Goal: Information Seeking & Learning: Learn about a topic

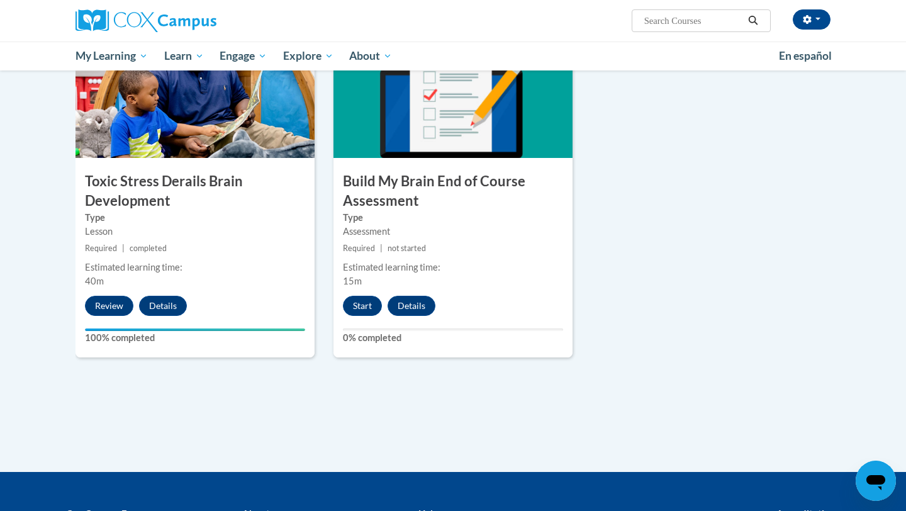
scroll to position [670, 0]
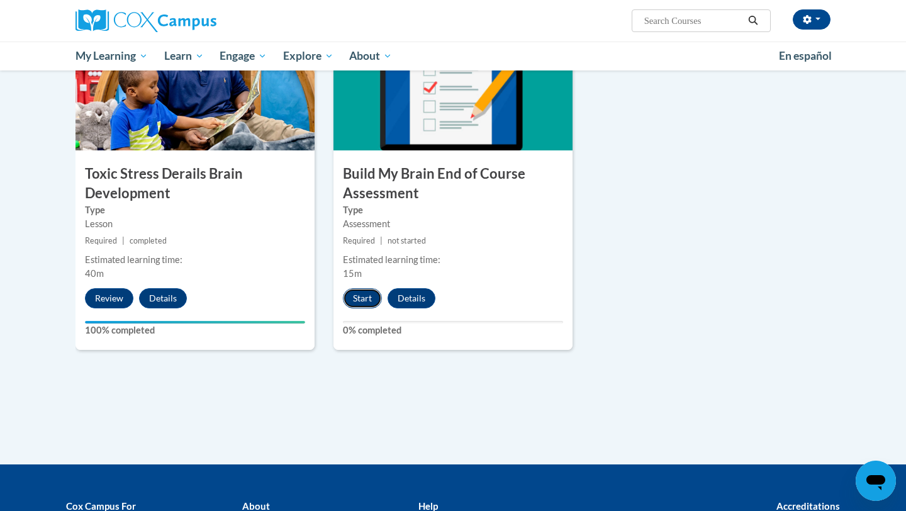
click at [364, 304] on button "Start" at bounding box center [362, 298] width 39 height 20
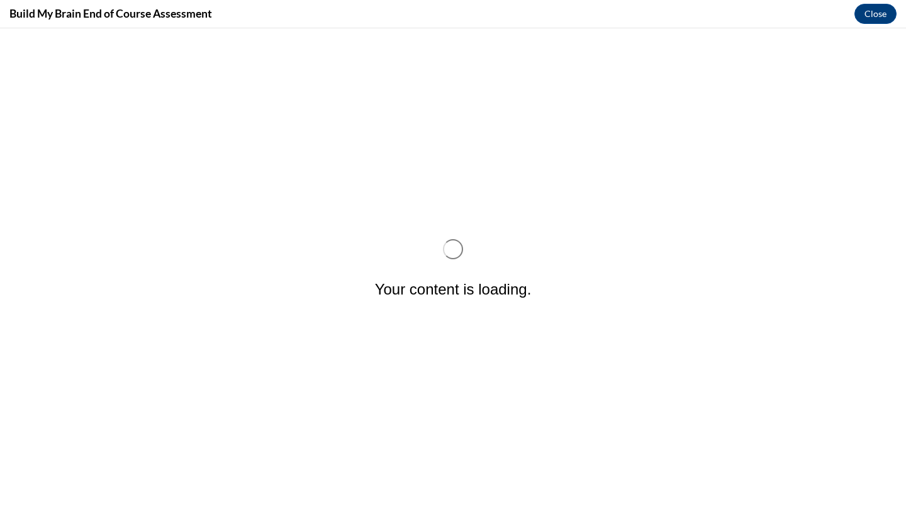
scroll to position [0, 0]
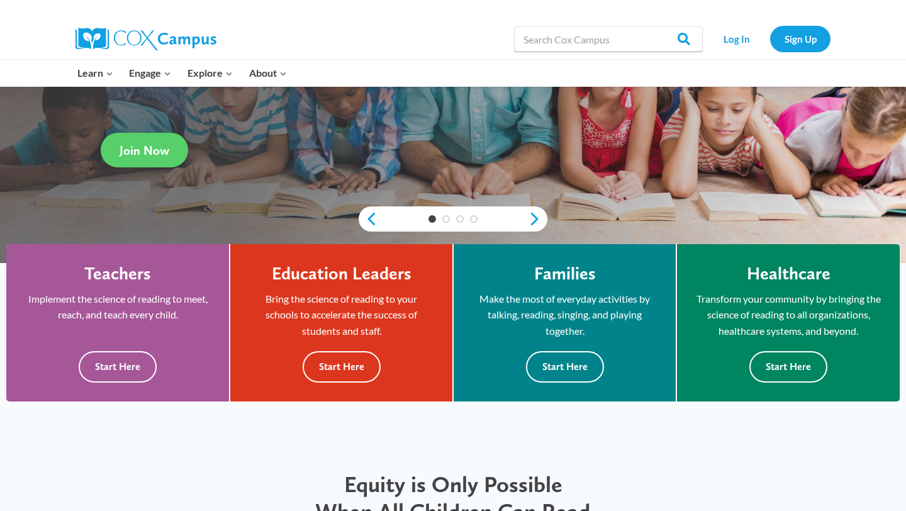
scroll to position [210, 0]
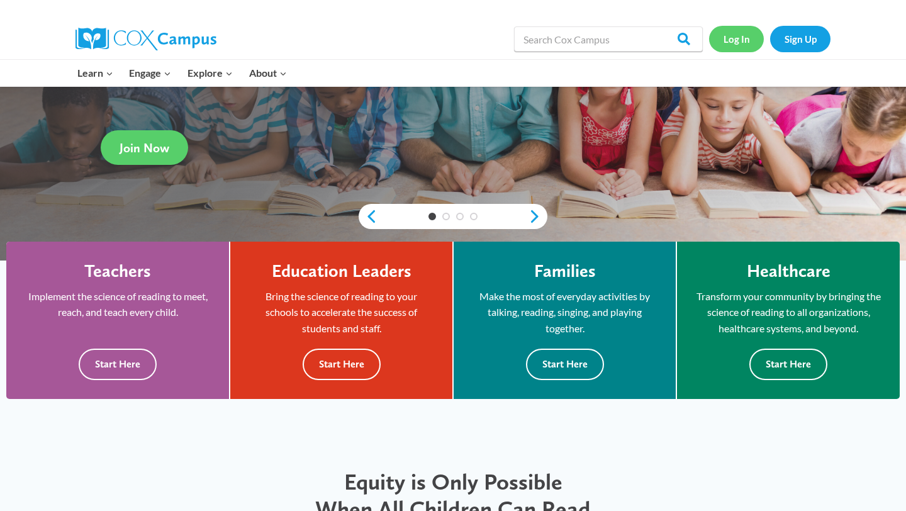
click at [732, 40] on link "Log In" at bounding box center [736, 39] width 55 height 26
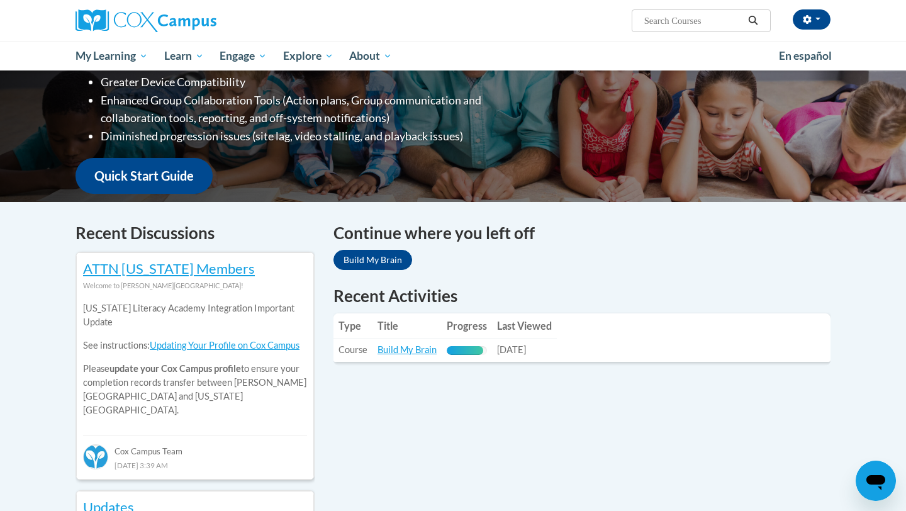
scroll to position [244, 0]
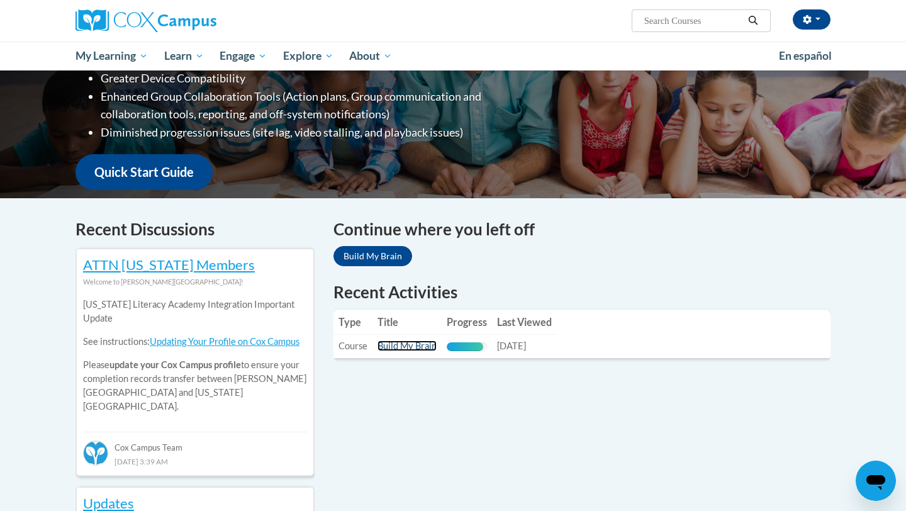
click at [423, 350] on link "Build My Brain" at bounding box center [407, 345] width 59 height 11
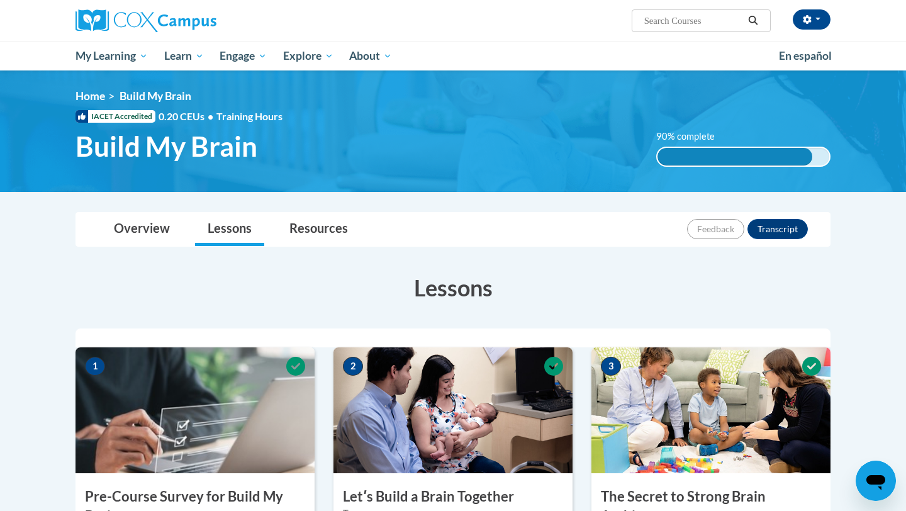
scroll to position [831, 0]
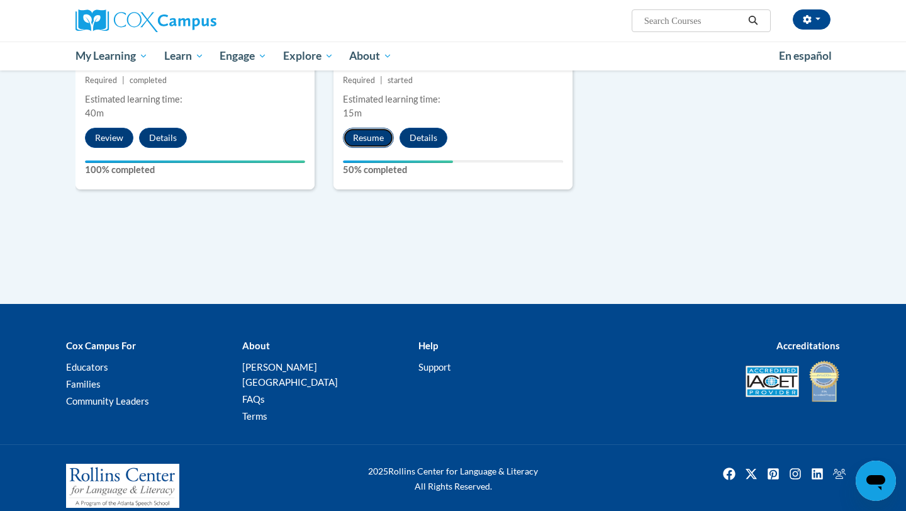
click at [381, 136] on button "Resume" at bounding box center [368, 138] width 51 height 20
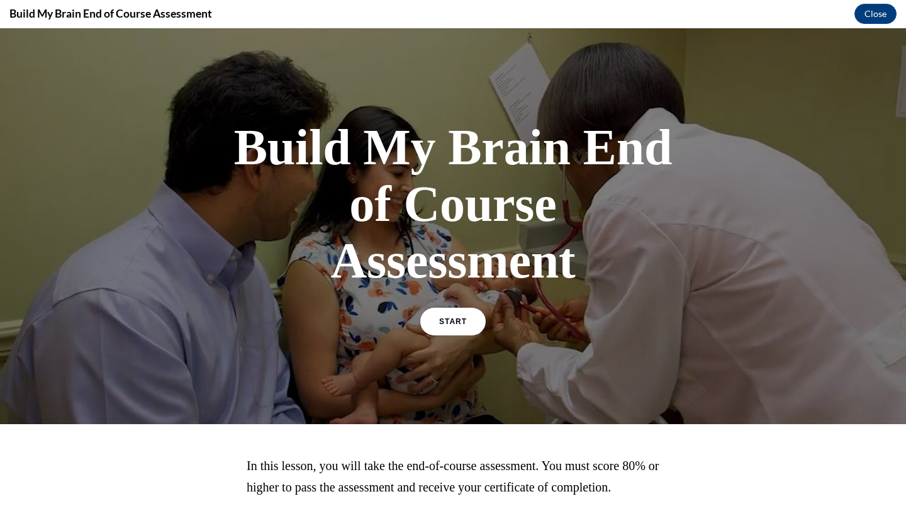
scroll to position [114, 0]
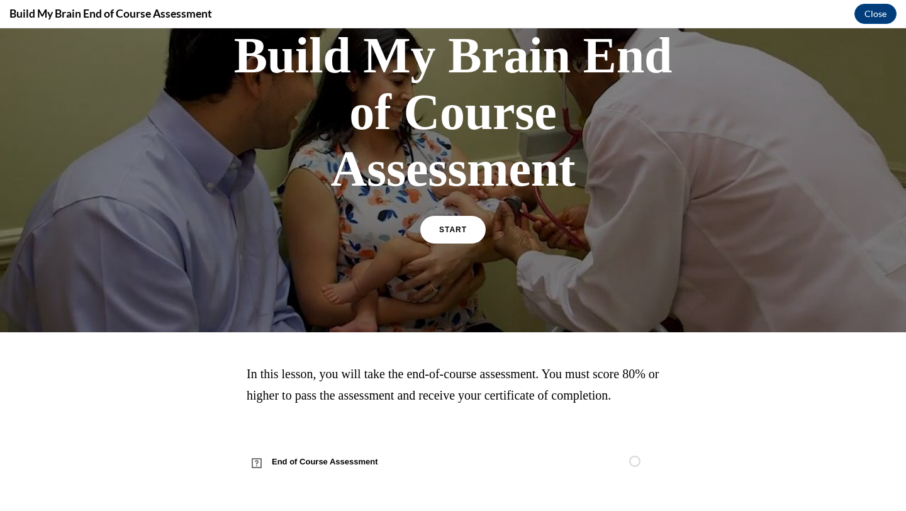
click at [468, 222] on div "START" at bounding box center [452, 235] width 65 height 38
click at [449, 225] on span "START" at bounding box center [453, 229] width 29 height 9
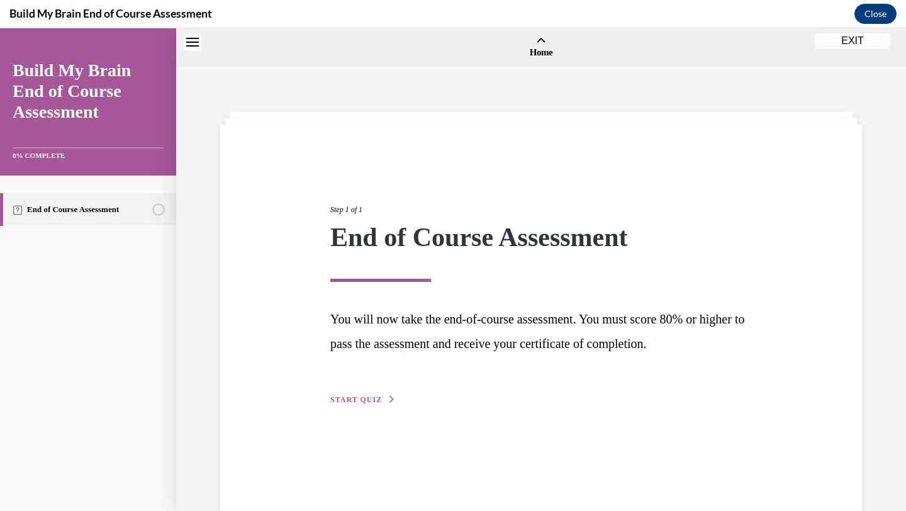
scroll to position [39, 0]
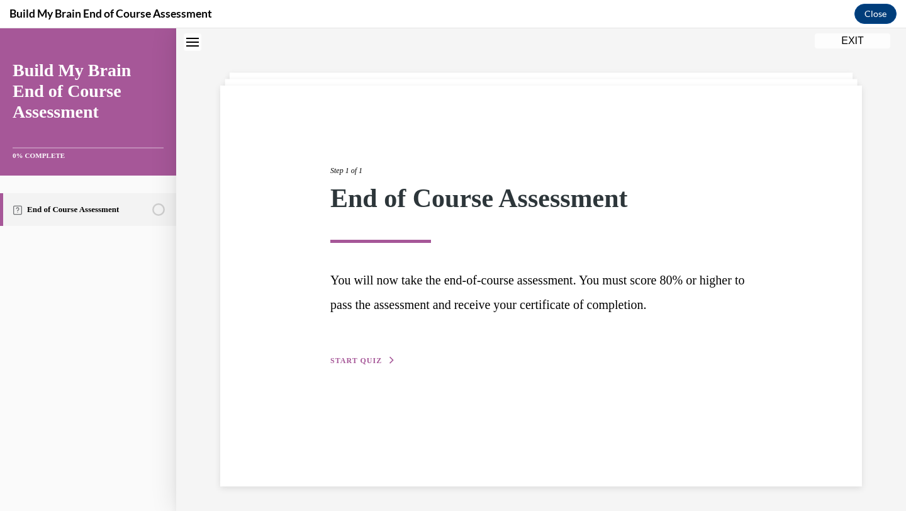
click at [373, 365] on button "START QUIZ" at bounding box center [362, 360] width 65 height 11
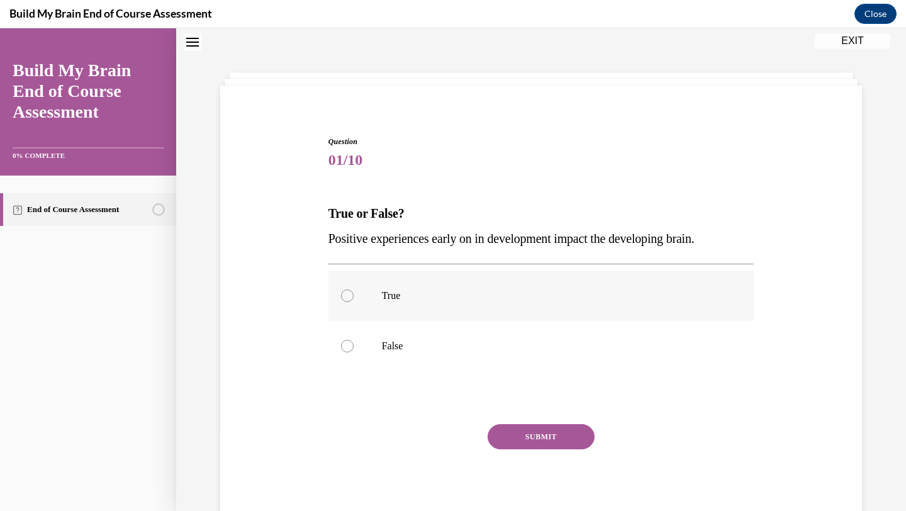
click at [379, 295] on label "True" at bounding box center [541, 296] width 426 height 50
click at [354, 295] on input "True" at bounding box center [347, 295] width 13 height 13
radio input "true"
click at [536, 442] on button "SUBMIT" at bounding box center [541, 436] width 107 height 25
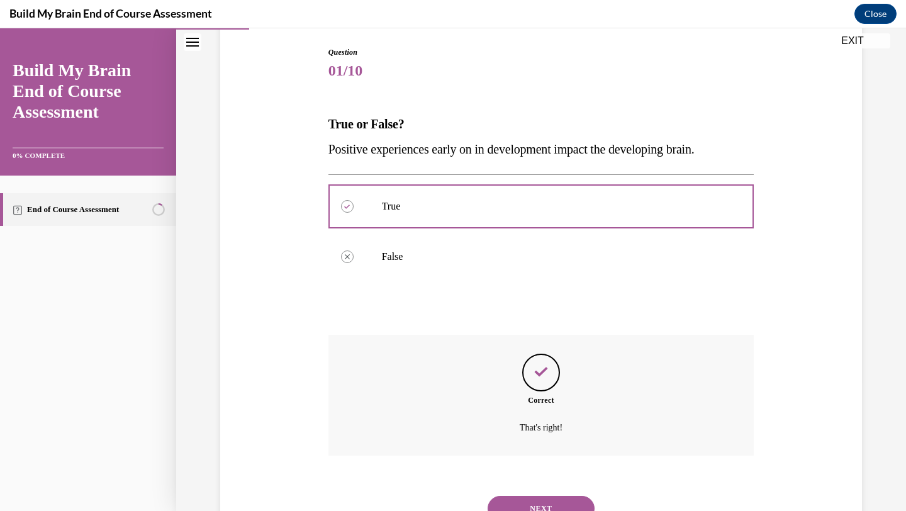
scroll to position [182, 0]
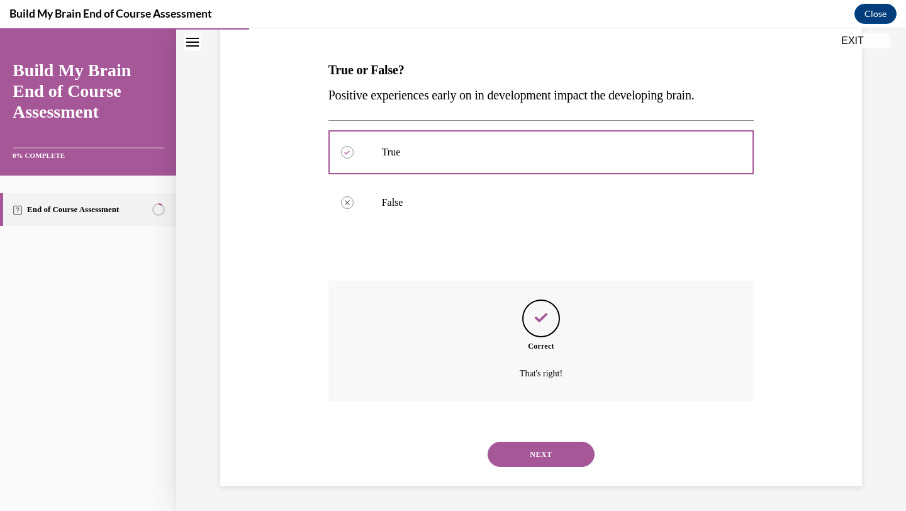
click at [537, 458] on button "NEXT" at bounding box center [541, 454] width 107 height 25
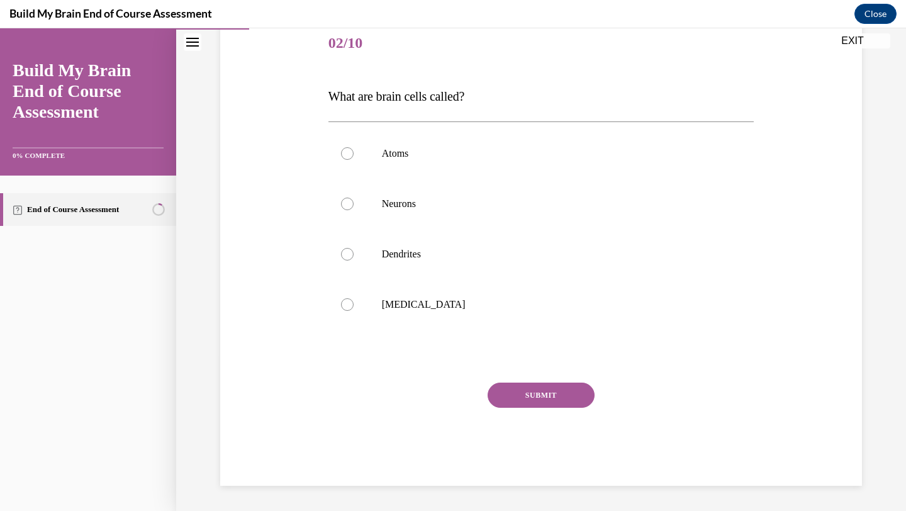
scroll to position [140, 0]
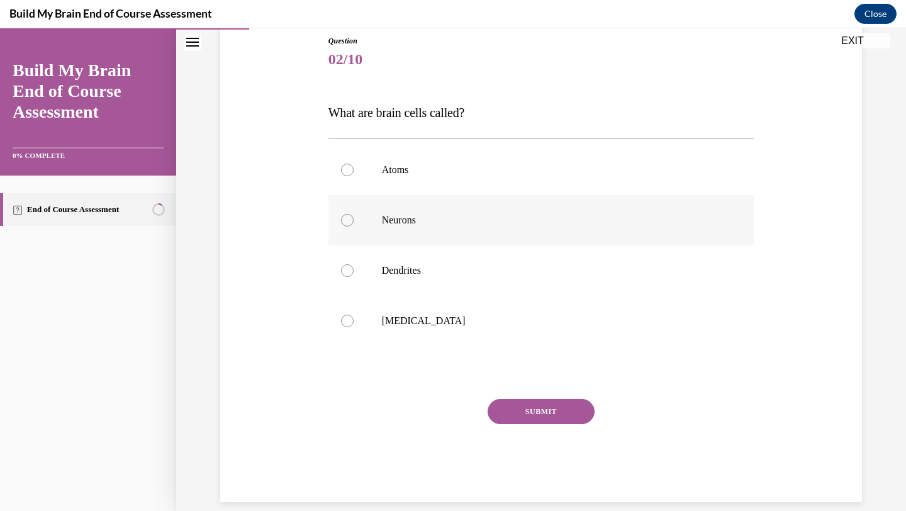
click at [408, 223] on p "Neurons" at bounding box center [552, 220] width 341 height 13
click at [354, 223] on input "Neurons" at bounding box center [347, 220] width 13 height 13
radio input "true"
click at [567, 415] on button "SUBMIT" at bounding box center [541, 411] width 107 height 25
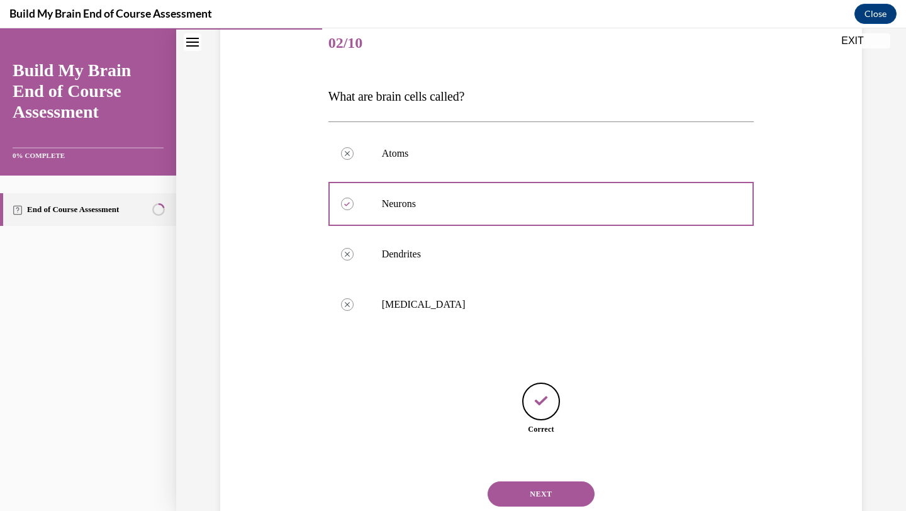
scroll to position [196, 0]
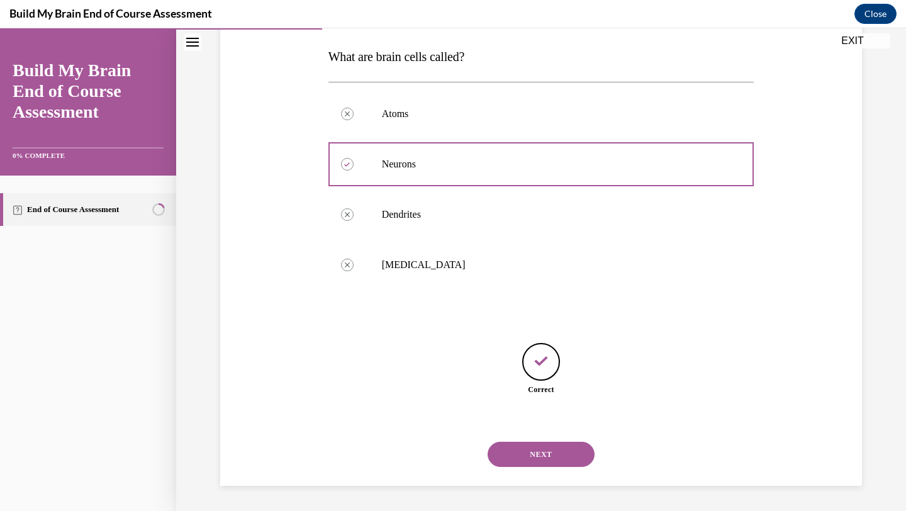
click at [547, 461] on button "NEXT" at bounding box center [541, 454] width 107 height 25
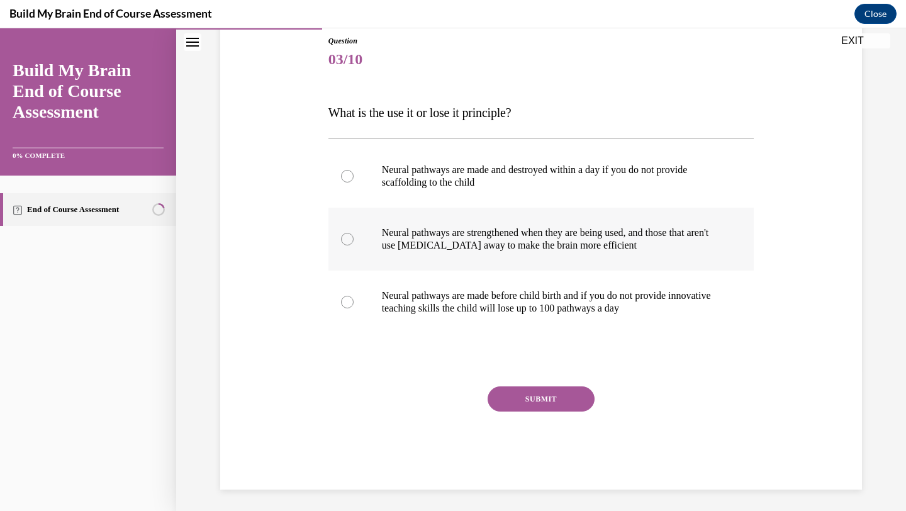
click at [566, 240] on p "Neural pathways are strengthened when they are being used, and those that aren'…" at bounding box center [552, 239] width 341 height 25
click at [354, 240] on input "Neural pathways are strengthened when they are being used, and those that aren'…" at bounding box center [347, 239] width 13 height 13
radio input "true"
click at [558, 398] on button "SUBMIT" at bounding box center [541, 398] width 107 height 25
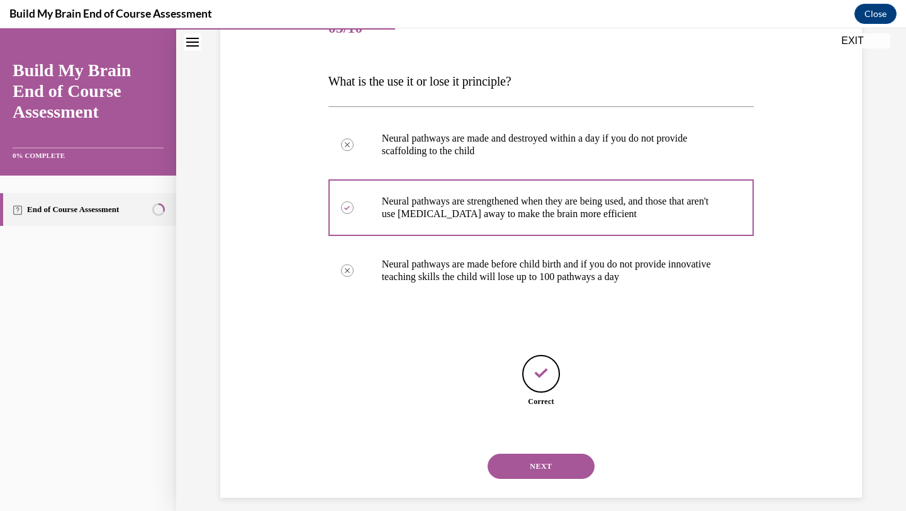
scroll to position [183, 0]
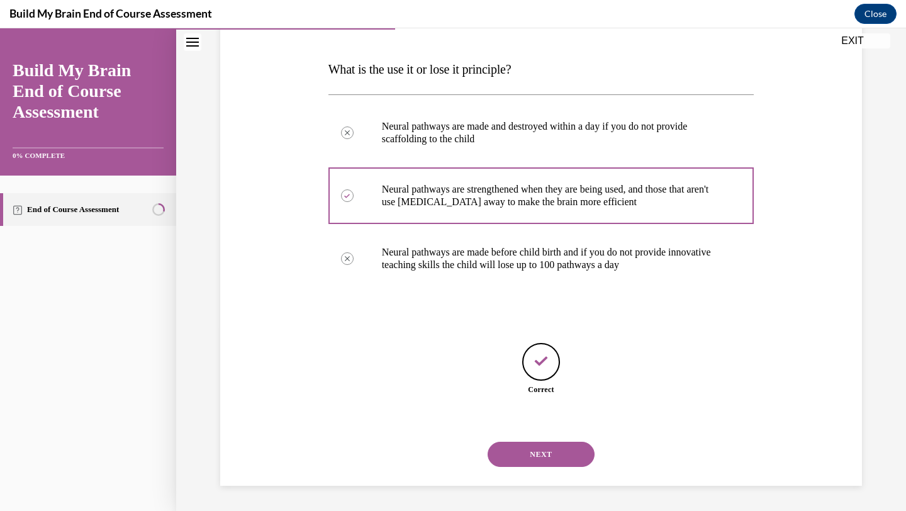
click at [546, 456] on button "NEXT" at bounding box center [541, 454] width 107 height 25
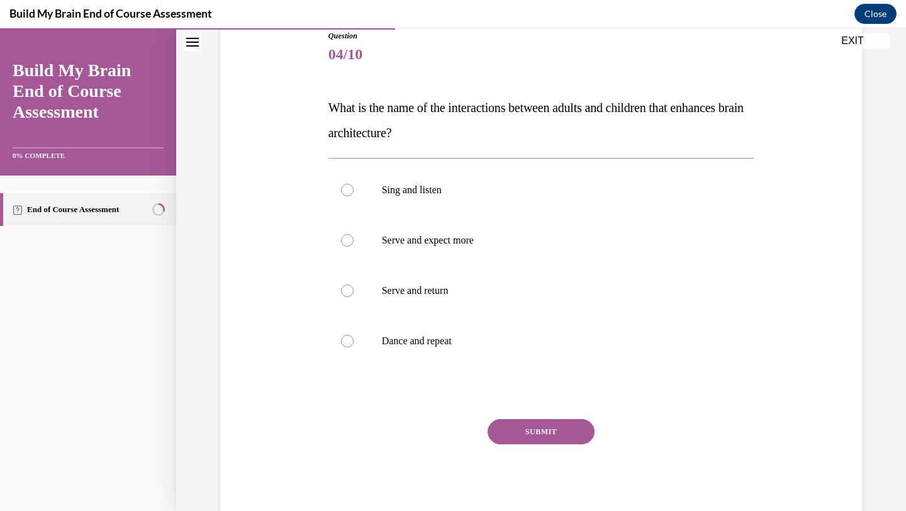
scroll to position [147, 0]
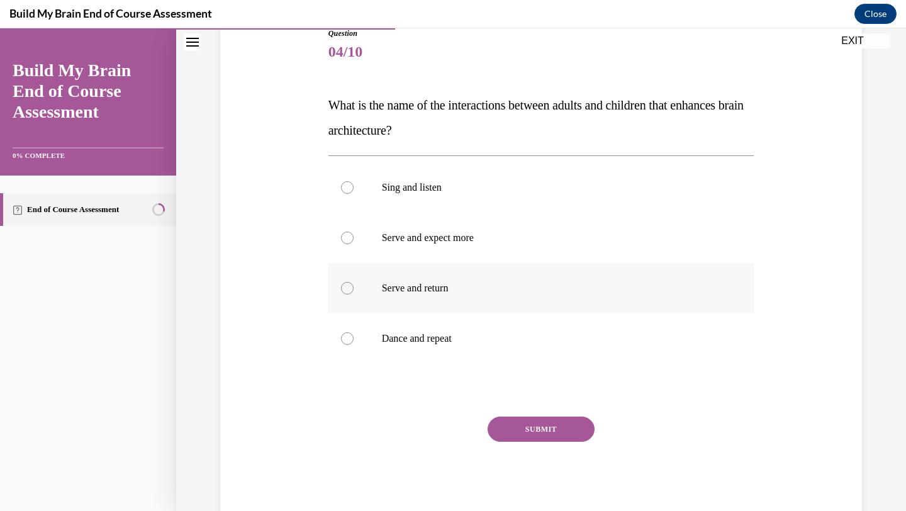
click at [430, 295] on label "Serve and return" at bounding box center [541, 288] width 426 height 50
click at [354, 295] on input "Serve and return" at bounding box center [347, 288] width 13 height 13
radio input "true"
click at [527, 435] on button "SUBMIT" at bounding box center [541, 429] width 107 height 25
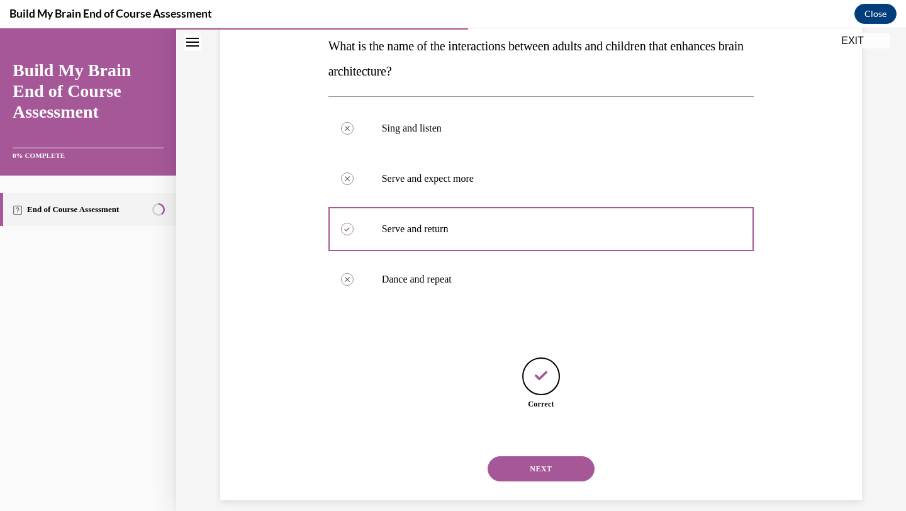
scroll to position [221, 0]
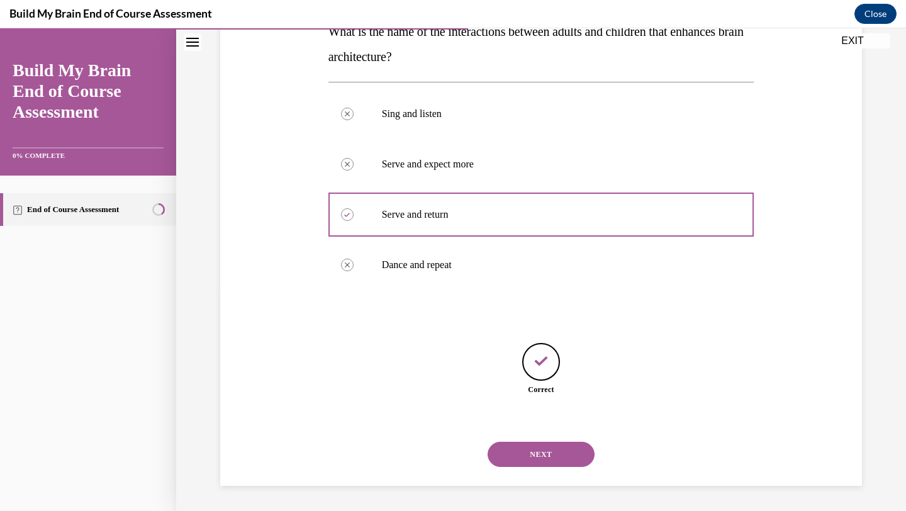
click at [528, 461] on button "NEXT" at bounding box center [541, 454] width 107 height 25
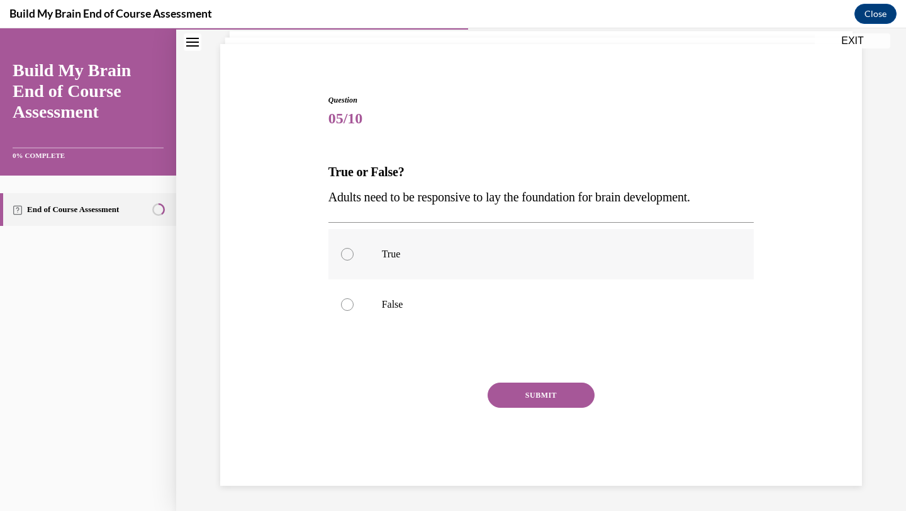
click at [391, 249] on p "True" at bounding box center [552, 254] width 341 height 13
click at [354, 249] on input "True" at bounding box center [347, 254] width 13 height 13
radio input "true"
click at [549, 398] on button "SUBMIT" at bounding box center [541, 395] width 107 height 25
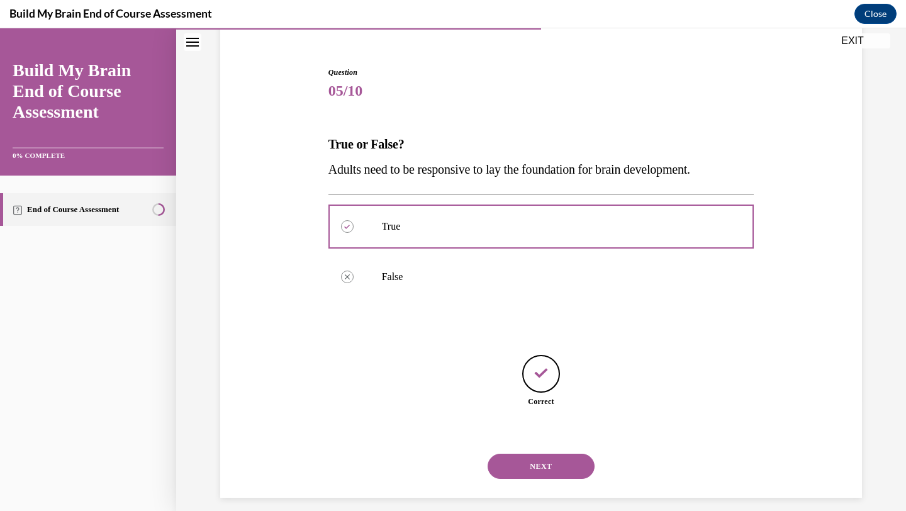
scroll to position [120, 0]
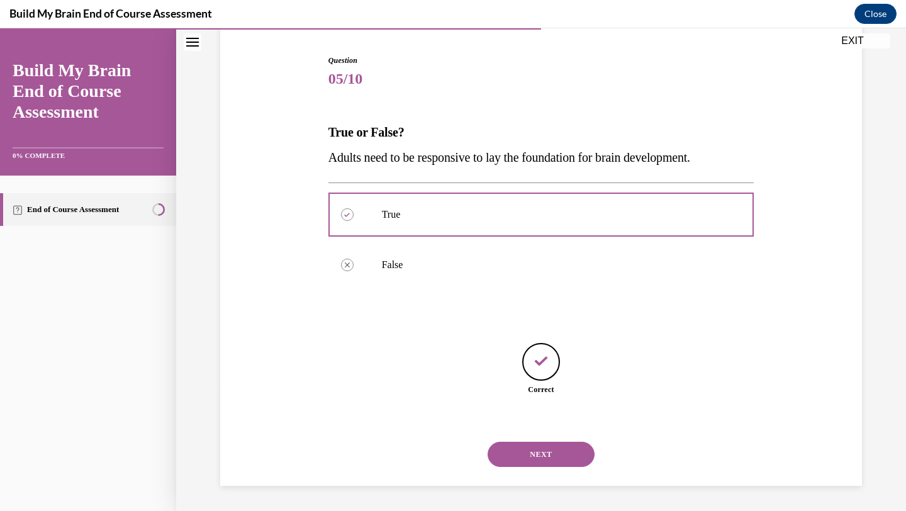
click at [531, 461] on button "NEXT" at bounding box center [541, 454] width 107 height 25
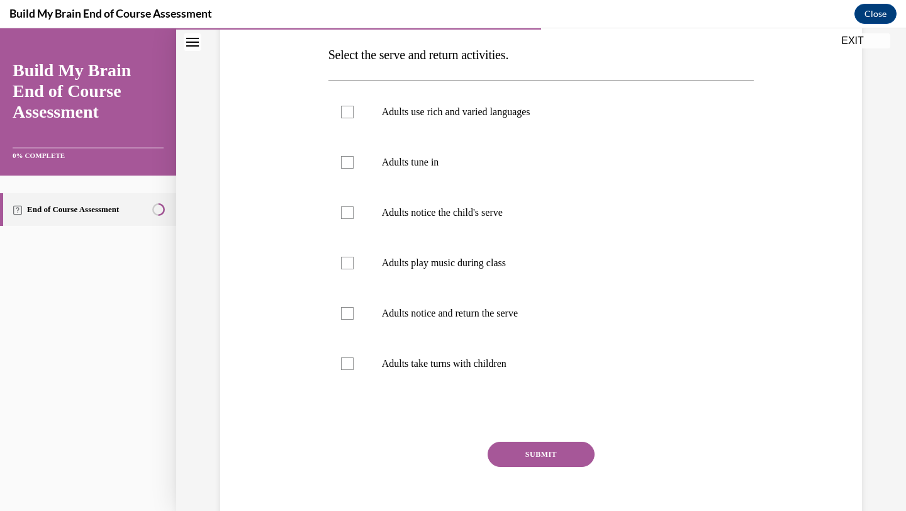
scroll to position [199, 0]
click at [456, 231] on label "Adults notice the child's serve" at bounding box center [541, 211] width 426 height 50
click at [354, 218] on input "Adults notice the child's serve" at bounding box center [347, 211] width 13 height 13
checkbox input "true"
click at [429, 318] on label "Adults notice and return the serve" at bounding box center [541, 312] width 426 height 50
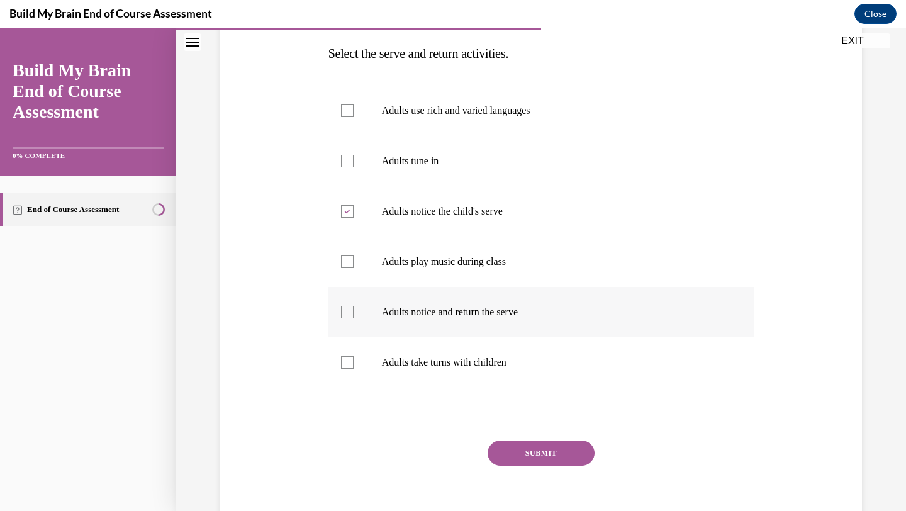
click at [354, 318] on input "Adults notice and return the serve" at bounding box center [347, 312] width 13 height 13
checkbox input "true"
click at [427, 365] on p "Adults take turns with children" at bounding box center [552, 362] width 341 height 13
click at [354, 365] on input "Adults take turns with children" at bounding box center [347, 362] width 13 height 13
checkbox input "true"
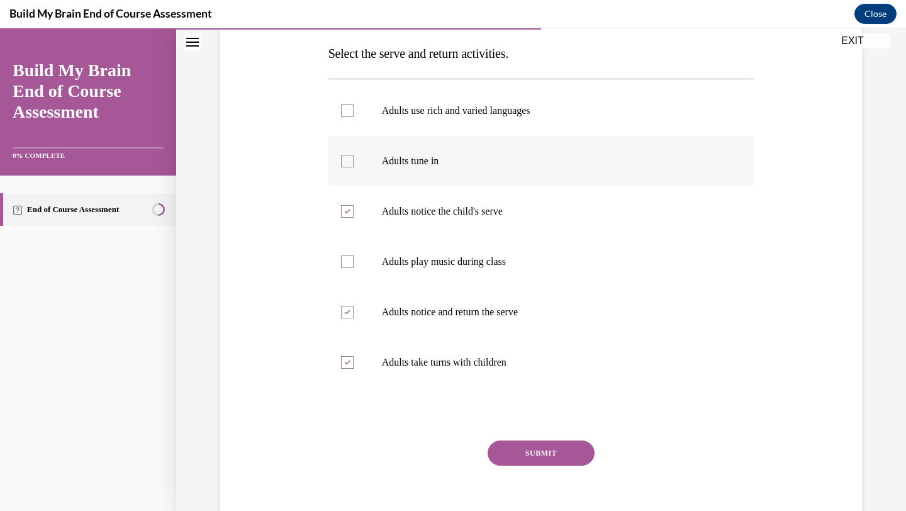
click at [426, 169] on label "Adults tune in" at bounding box center [541, 161] width 426 height 50
click at [354, 167] on input "Adults tune in" at bounding box center [347, 161] width 13 height 13
checkbox input "true"
click at [532, 456] on button "SUBMIT" at bounding box center [541, 453] width 107 height 25
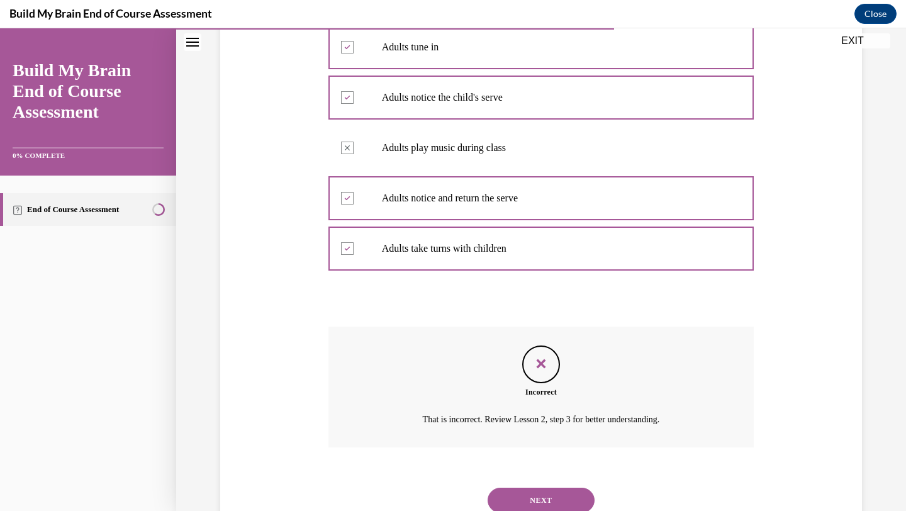
scroll to position [315, 0]
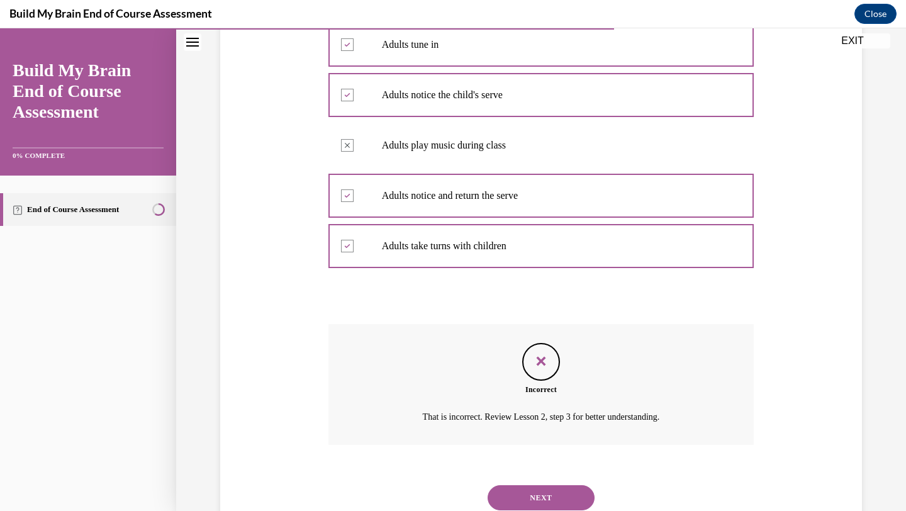
click at [536, 495] on button "NEXT" at bounding box center [541, 497] width 107 height 25
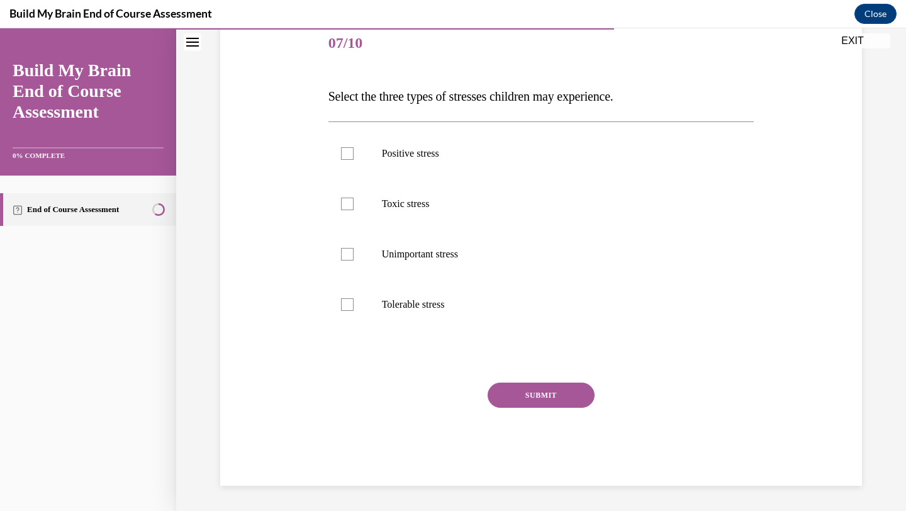
scroll to position [140, 0]
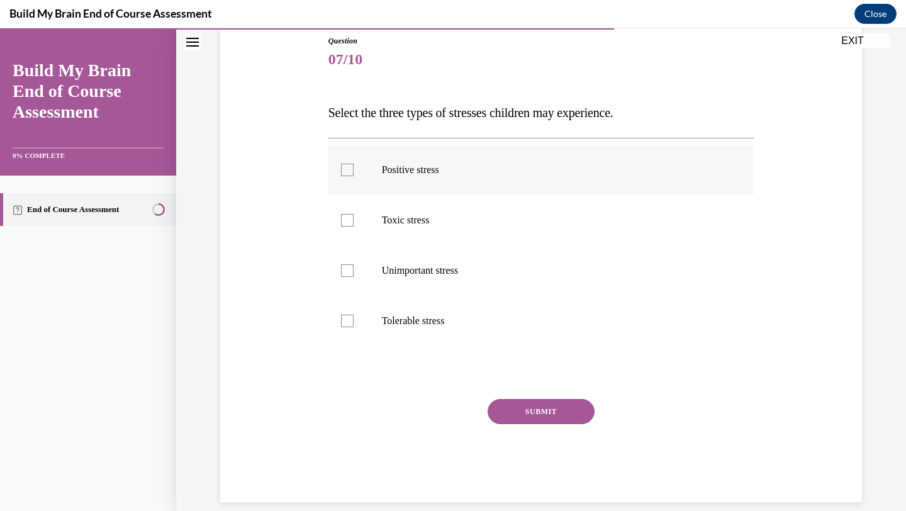
click at [425, 176] on label "Positive stress" at bounding box center [541, 170] width 426 height 50
click at [354, 176] on input "Positive stress" at bounding box center [347, 170] width 13 height 13
checkbox input "true"
click at [423, 223] on p "Toxic stress" at bounding box center [552, 220] width 341 height 13
click at [354, 223] on input "Toxic stress" at bounding box center [347, 220] width 13 height 13
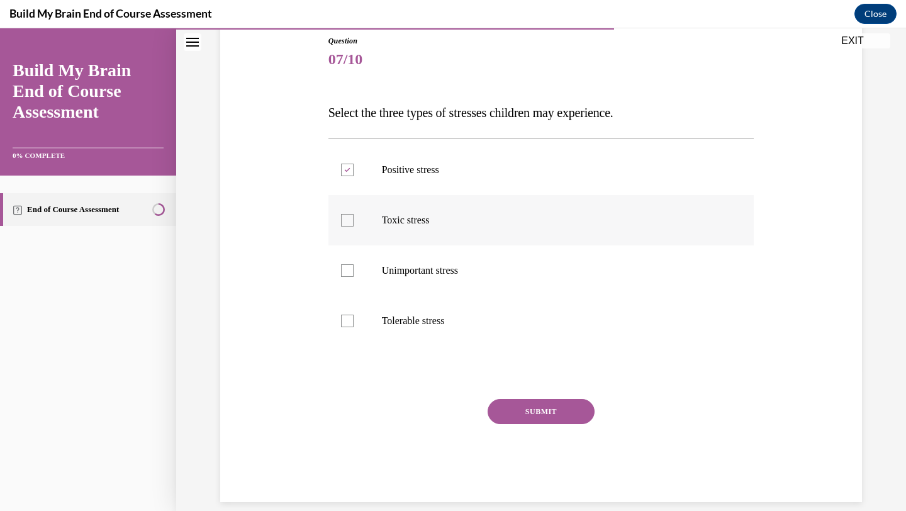
checkbox input "true"
click at [411, 328] on label "Tolerable stress" at bounding box center [541, 321] width 426 height 50
click at [354, 327] on input "Tolerable stress" at bounding box center [347, 321] width 13 height 13
checkbox input "true"
click at [558, 403] on button "SUBMIT" at bounding box center [541, 411] width 107 height 25
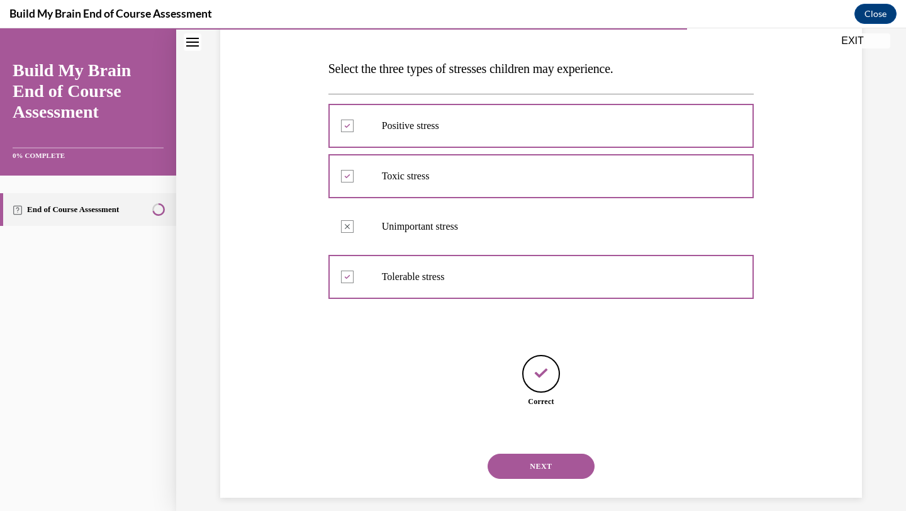
scroll to position [196, 0]
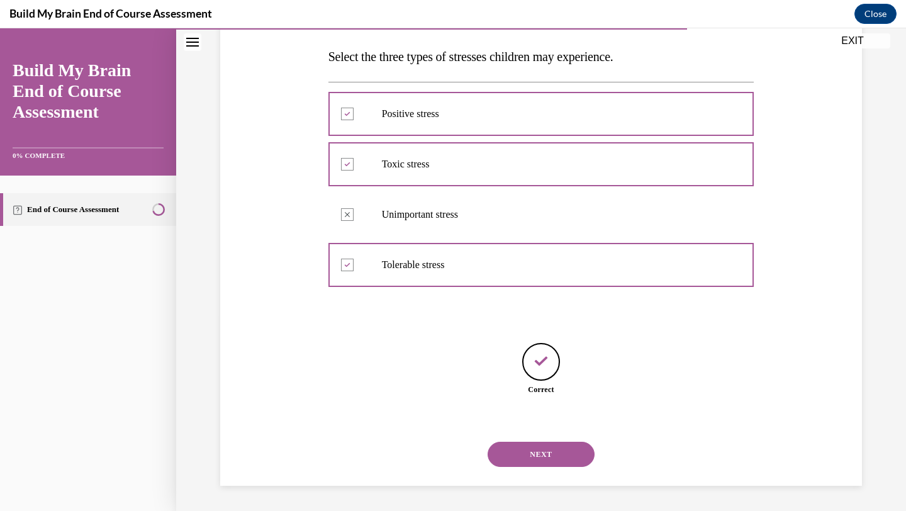
click at [543, 456] on button "NEXT" at bounding box center [541, 454] width 107 height 25
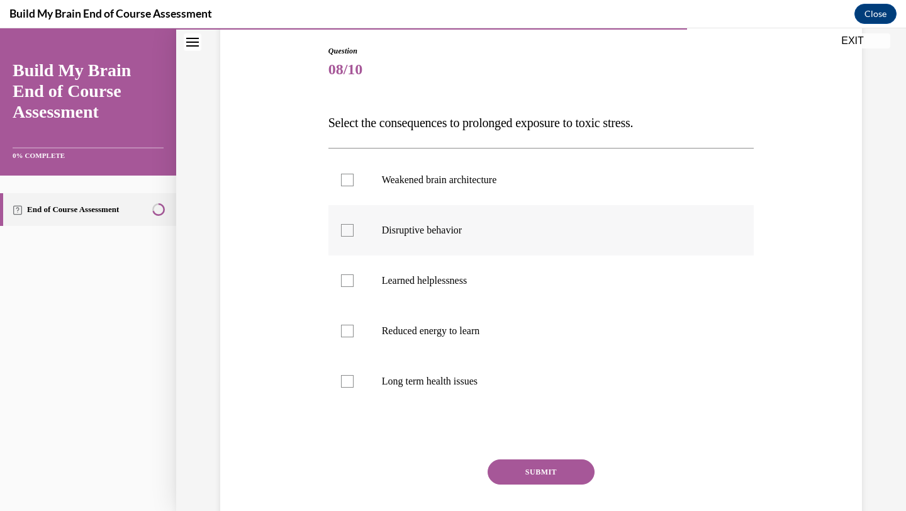
scroll to position [127, 0]
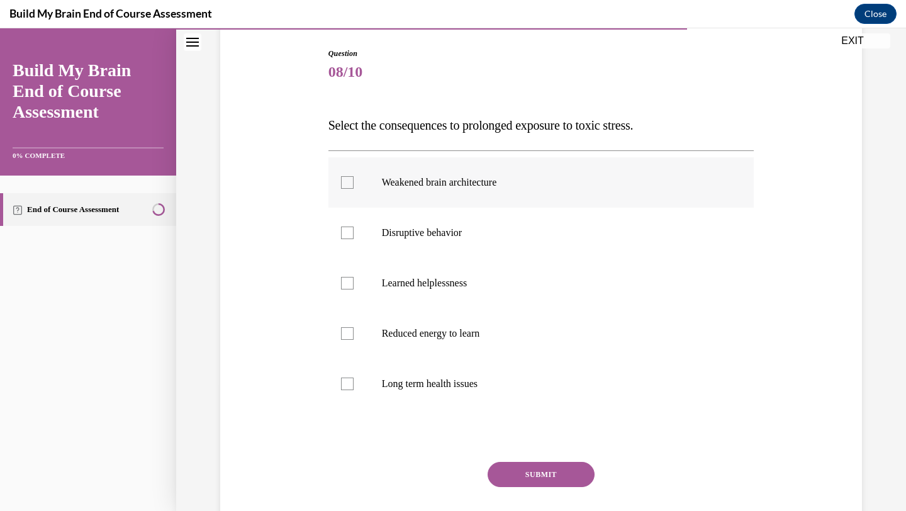
click at [470, 184] on p "Weakened brain architecture" at bounding box center [552, 182] width 341 height 13
click at [354, 184] on input "Weakened brain architecture" at bounding box center [347, 182] width 13 height 13
checkbox input "true"
click at [453, 232] on p "Disruptive behavior" at bounding box center [552, 233] width 341 height 13
click at [354, 232] on input "Disruptive behavior" at bounding box center [347, 233] width 13 height 13
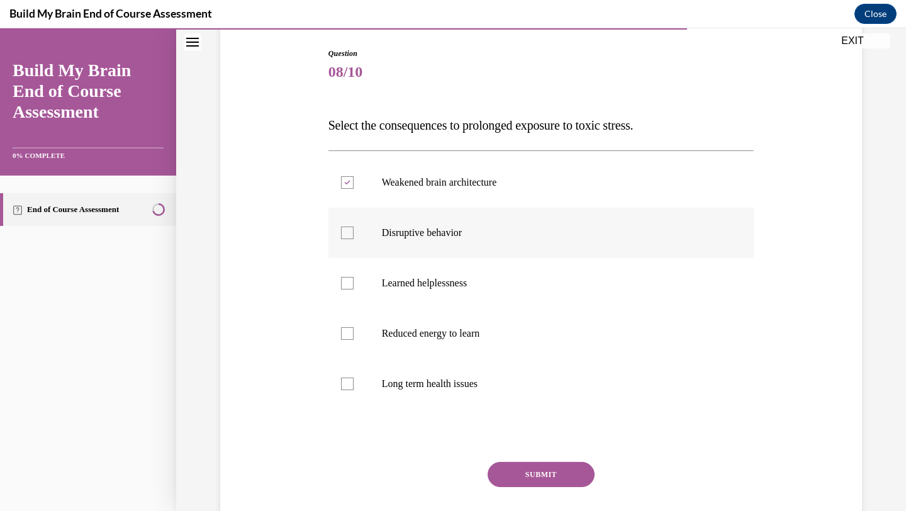
checkbox input "true"
click at [442, 283] on p "Learned helplessness" at bounding box center [552, 283] width 341 height 13
click at [354, 283] on input "Learned helplessness" at bounding box center [347, 283] width 13 height 13
checkbox input "true"
click at [440, 334] on p "Reduced energy to learn" at bounding box center [552, 333] width 341 height 13
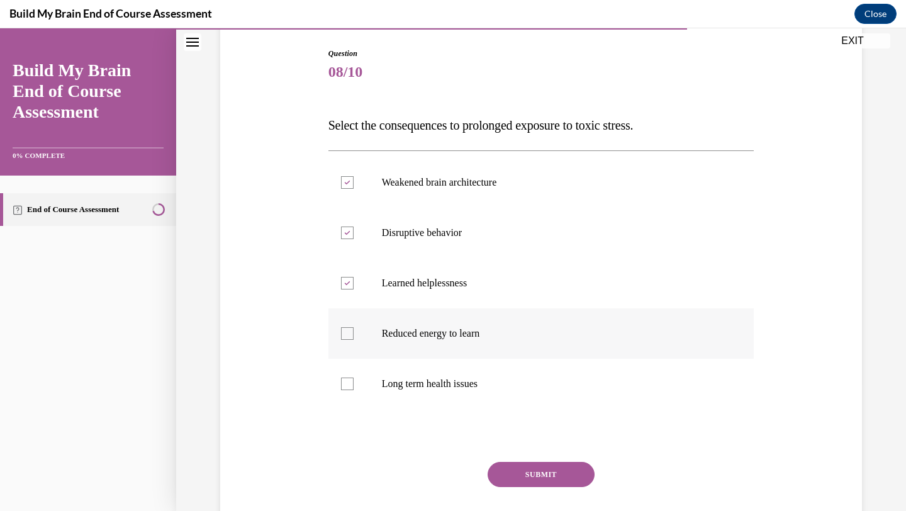
click at [354, 334] on input "Reduced energy to learn" at bounding box center [347, 333] width 13 height 13
checkbox input "true"
click at [437, 376] on label "Long term health issues" at bounding box center [541, 384] width 426 height 50
click at [354, 378] on input "Long term health issues" at bounding box center [347, 384] width 13 height 13
checkbox input "true"
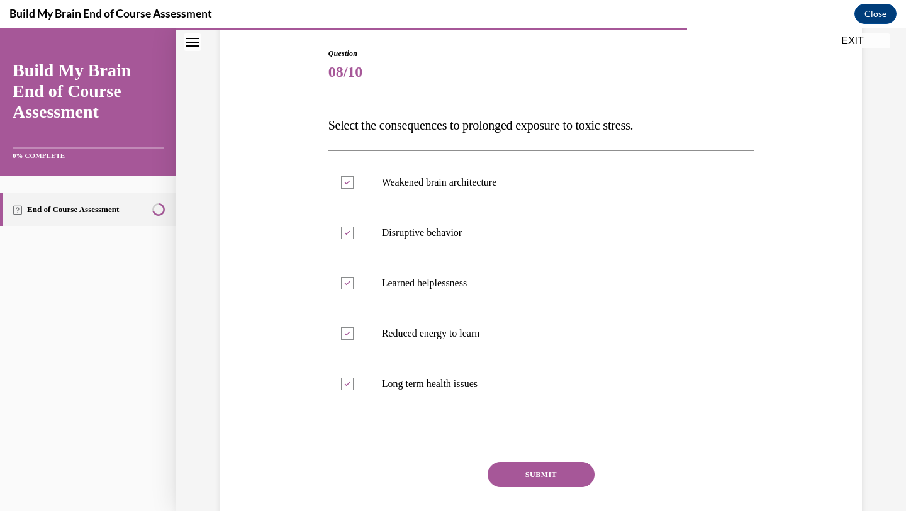
click at [544, 467] on button "SUBMIT" at bounding box center [541, 474] width 107 height 25
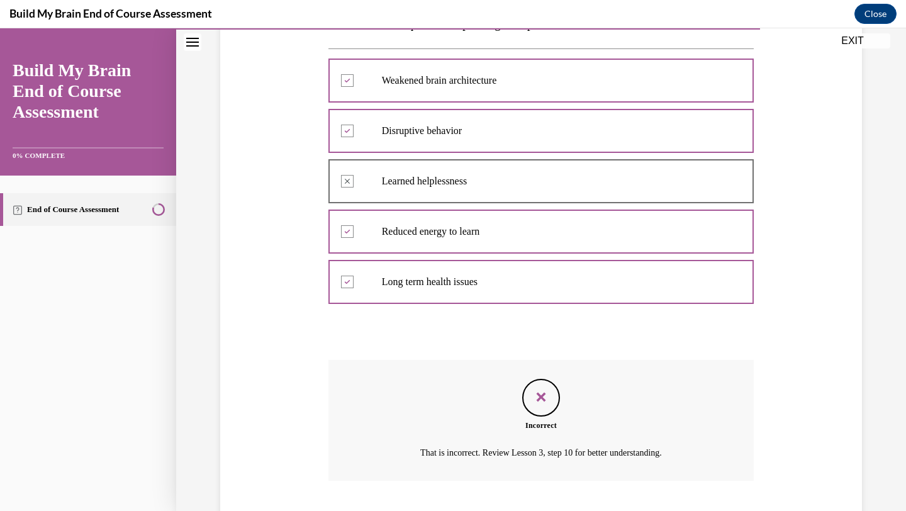
scroll to position [232, 0]
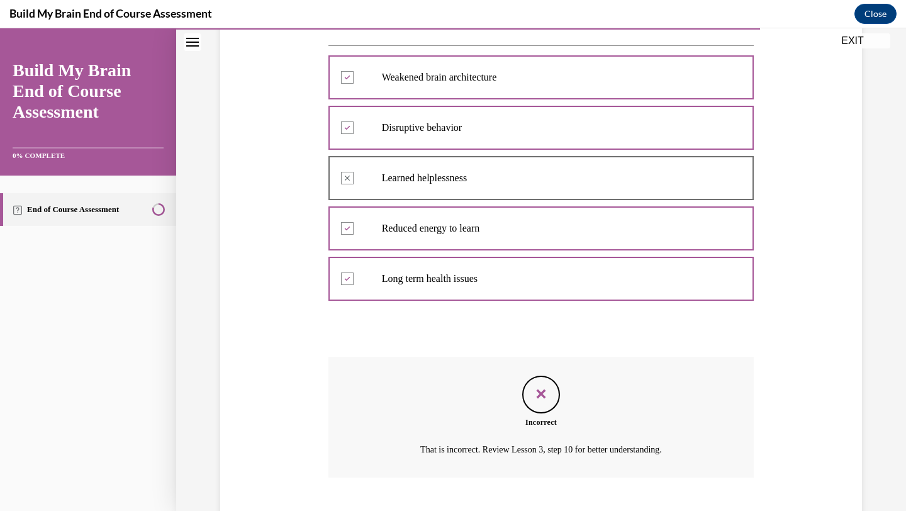
click at [543, 398] on icon "Feedback" at bounding box center [541, 394] width 19 height 19
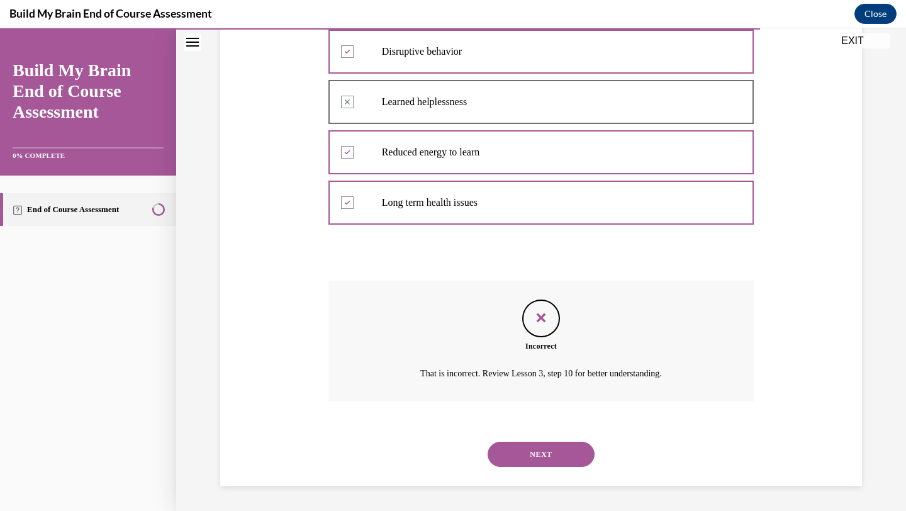
click at [544, 456] on button "NEXT" at bounding box center [541, 454] width 107 height 25
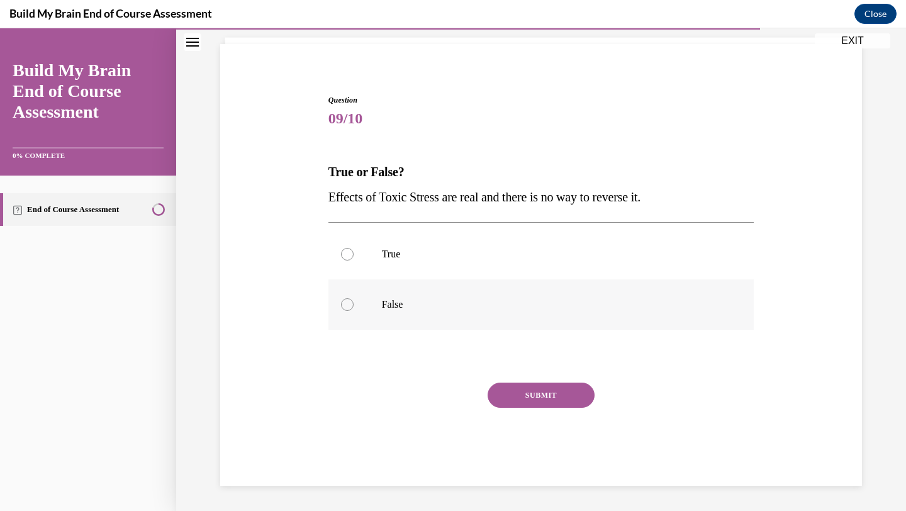
click at [433, 301] on p "False" at bounding box center [552, 304] width 341 height 13
click at [354, 301] on input "False" at bounding box center [347, 304] width 13 height 13
radio input "true"
click at [541, 400] on button "SUBMIT" at bounding box center [541, 395] width 107 height 25
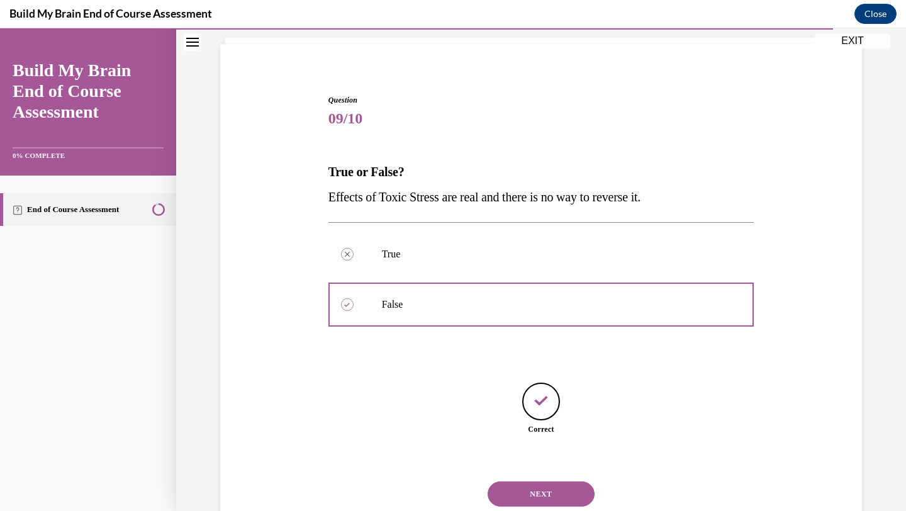
scroll to position [120, 0]
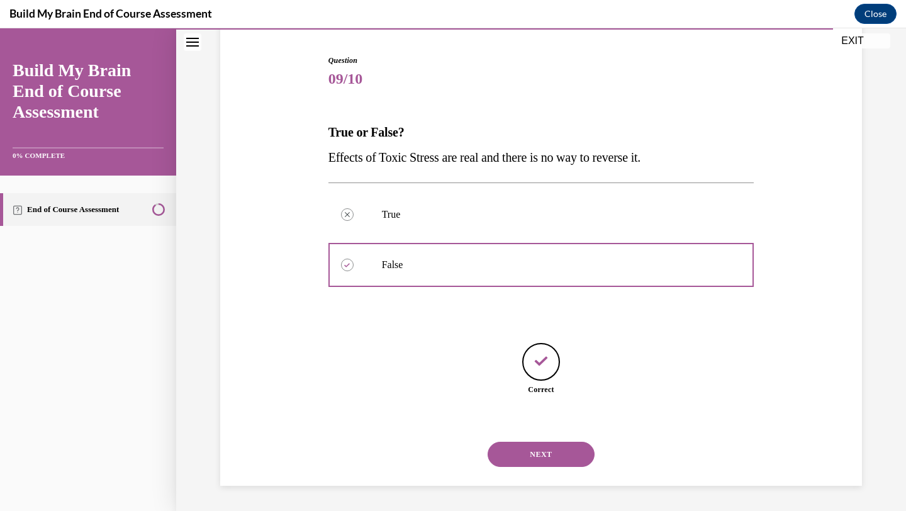
click at [529, 458] on button "NEXT" at bounding box center [541, 454] width 107 height 25
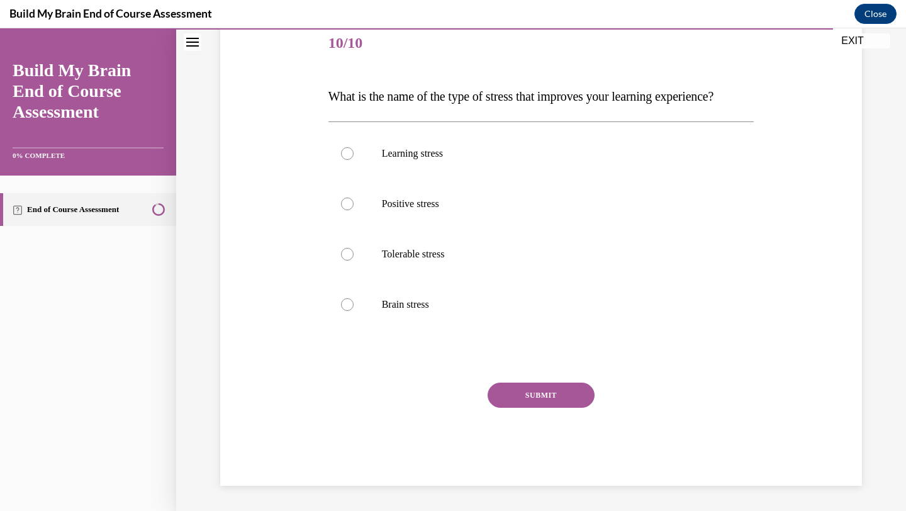
scroll to position [171, 0]
click at [470, 210] on p "Positive stress" at bounding box center [552, 204] width 341 height 13
click at [354, 210] on input "Positive stress" at bounding box center [347, 204] width 13 height 13
radio input "true"
click at [537, 401] on button "SUBMIT" at bounding box center [541, 395] width 107 height 25
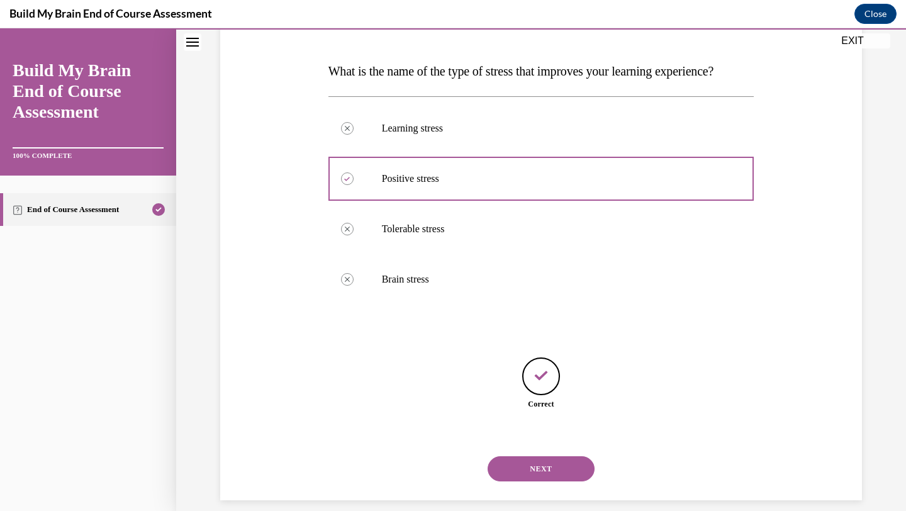
scroll to position [221, 0]
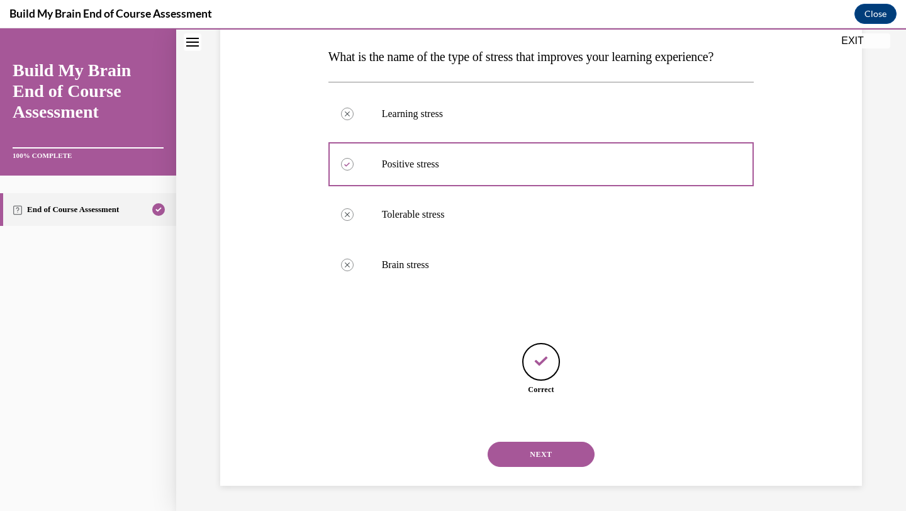
click at [524, 464] on button "NEXT" at bounding box center [541, 454] width 107 height 25
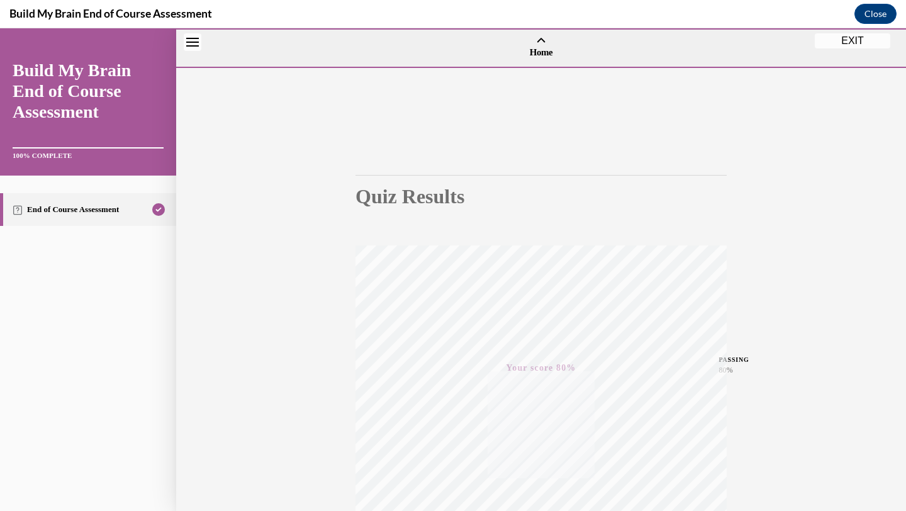
scroll to position [162, 0]
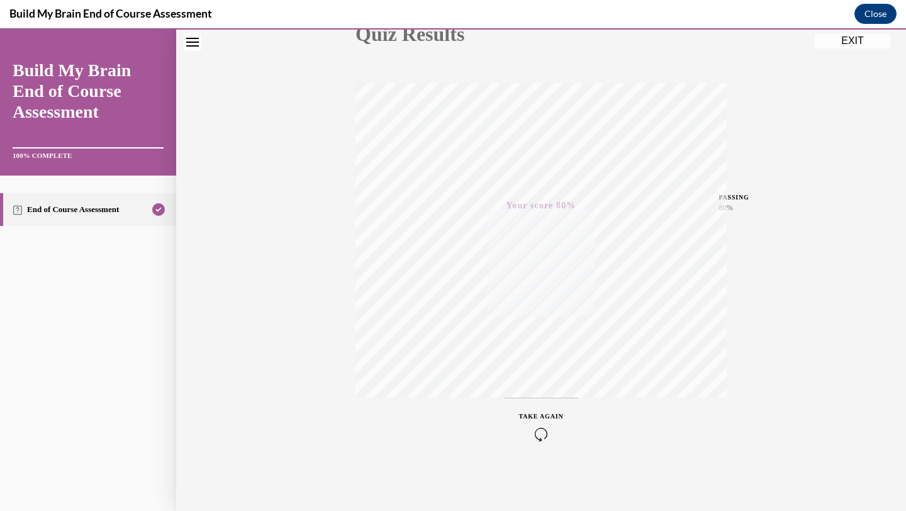
click at [868, 43] on button "EXIT" at bounding box center [853, 40] width 76 height 15
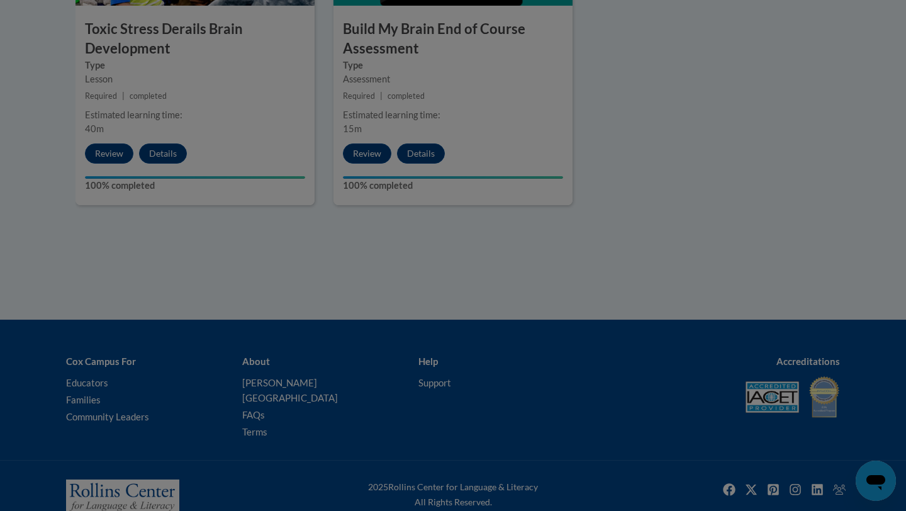
scroll to position [810, 0]
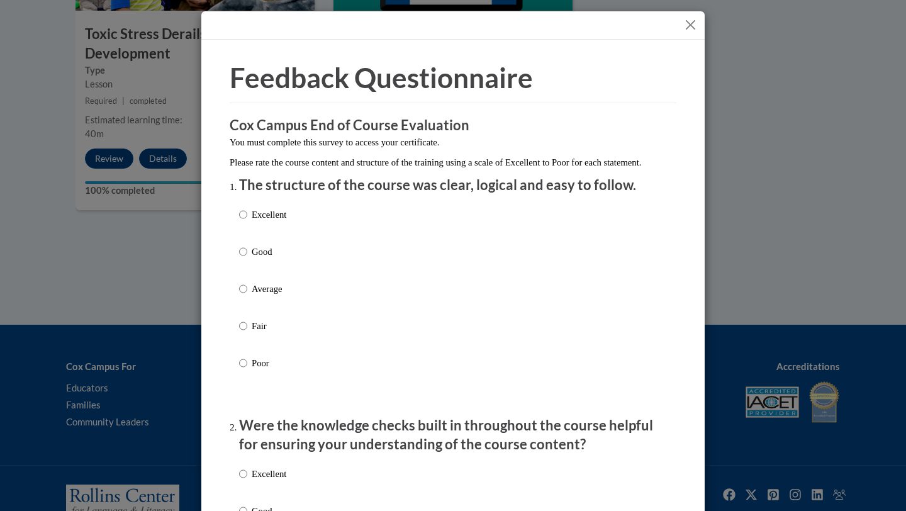
click at [267, 222] on p "Excellent" at bounding box center [269, 215] width 35 height 14
click at [247, 222] on input "Excellent" at bounding box center [243, 215] width 8 height 14
radio input "true"
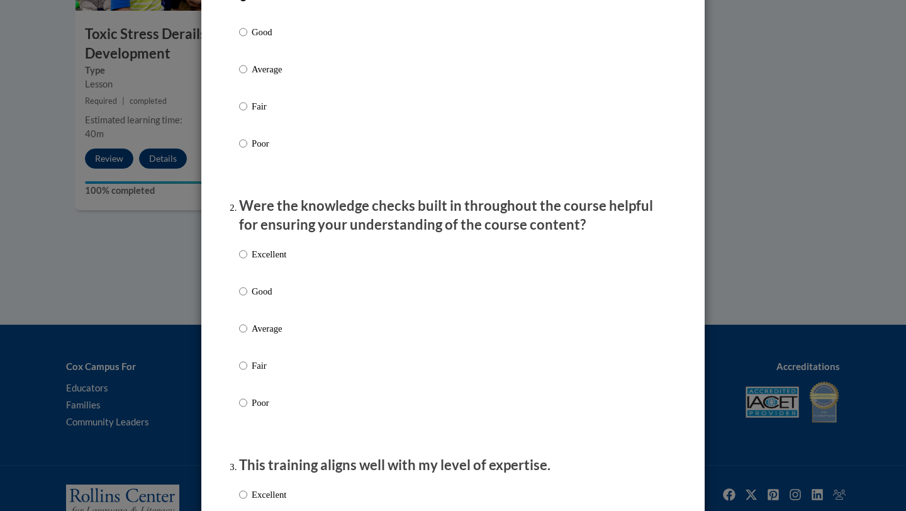
scroll to position [249, 0]
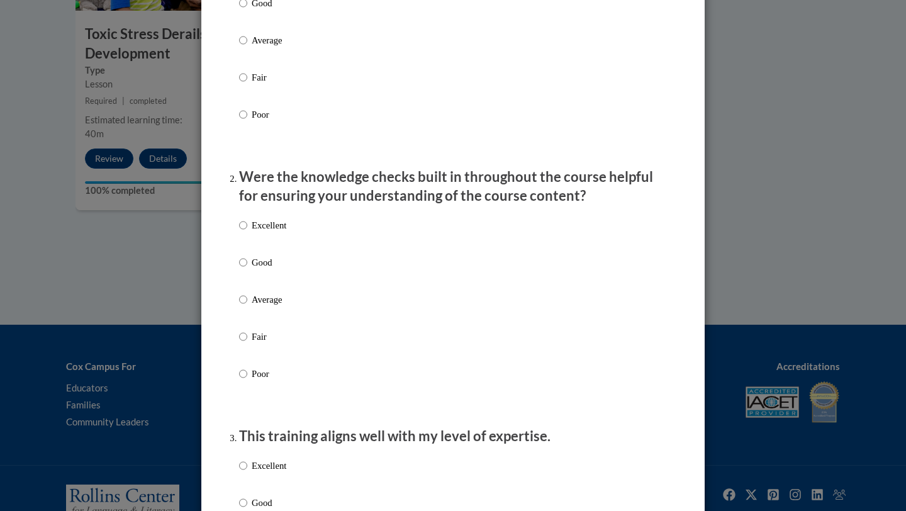
click at [279, 232] on p "Excellent" at bounding box center [269, 225] width 35 height 14
click at [247, 232] on input "Excellent" at bounding box center [243, 225] width 8 height 14
radio input "true"
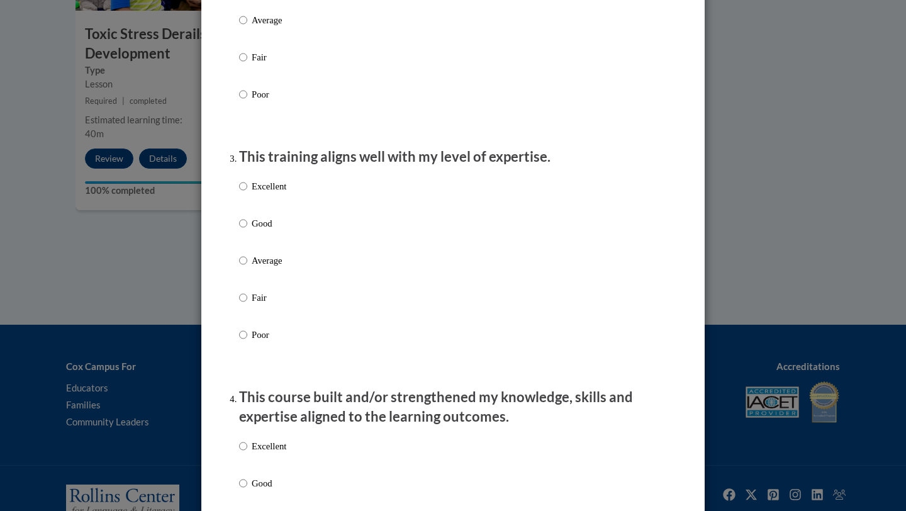
click at [282, 193] on p "Excellent" at bounding box center [269, 186] width 35 height 14
click at [247, 193] on input "Excellent" at bounding box center [243, 186] width 8 height 14
radio input "true"
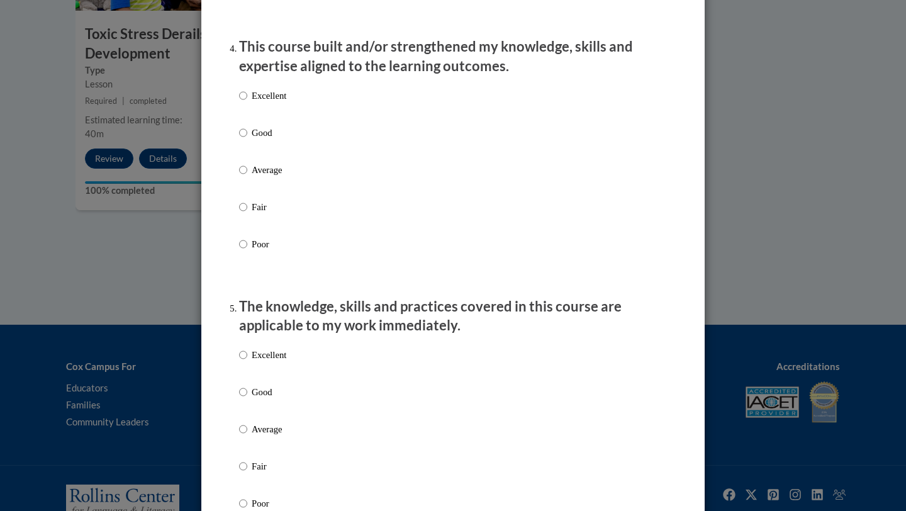
scroll to position [880, 0]
click at [273, 101] on p "Excellent" at bounding box center [269, 94] width 35 height 14
click at [247, 101] on input "Excellent" at bounding box center [243, 94] width 8 height 14
radio input "true"
click at [276, 361] on p "Excellent" at bounding box center [269, 354] width 35 height 14
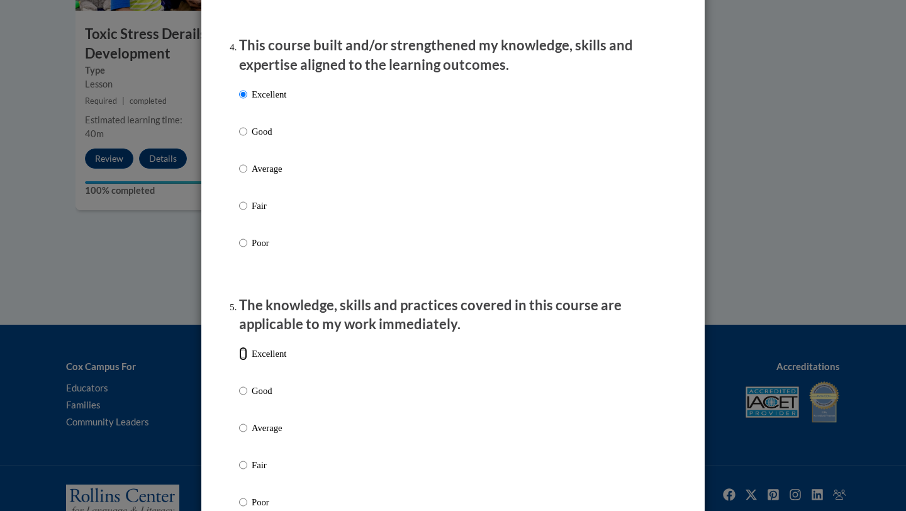
click at [247, 361] on input "Excellent" at bounding box center [243, 354] width 8 height 14
radio input "true"
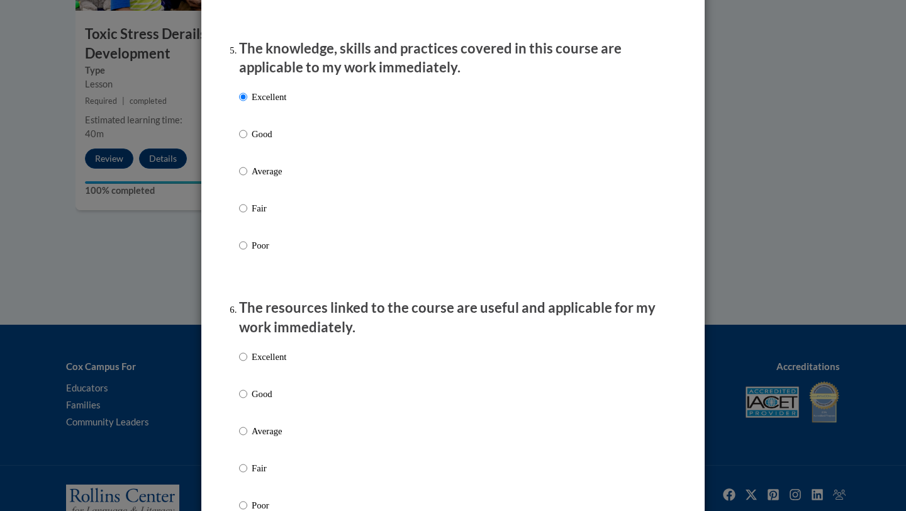
click at [272, 362] on p "Excellent" at bounding box center [269, 357] width 35 height 14
click at [247, 362] on input "Excellent" at bounding box center [243, 357] width 8 height 14
radio input "true"
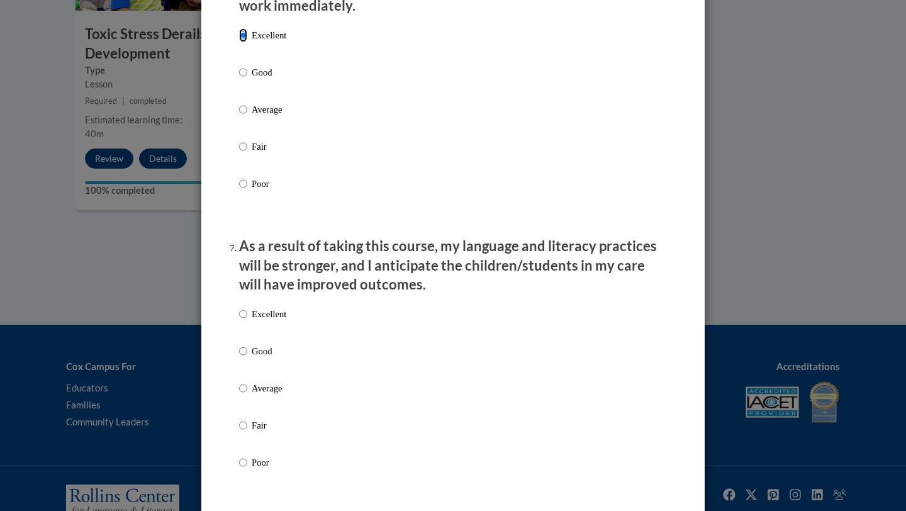
scroll to position [1473, 0]
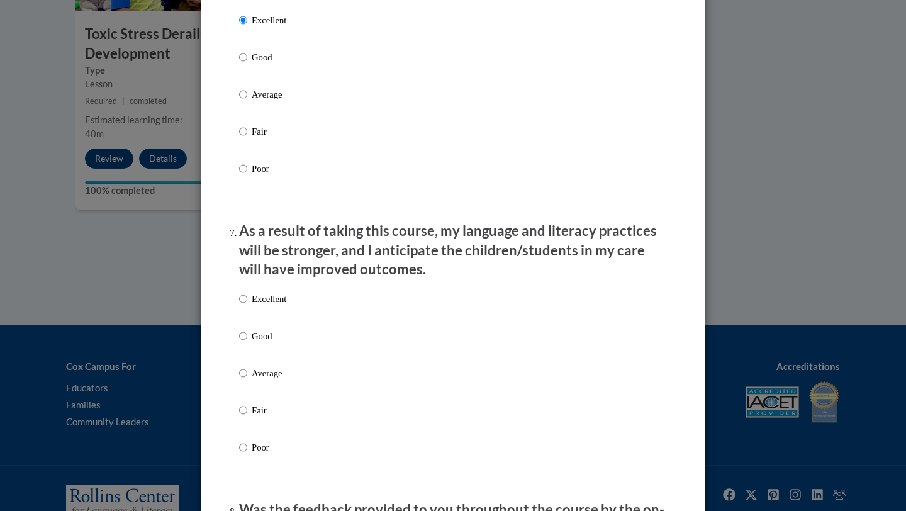
click at [269, 318] on label "Excellent" at bounding box center [262, 309] width 47 height 34
click at [247, 306] on input "Excellent" at bounding box center [243, 299] width 8 height 14
radio input "true"
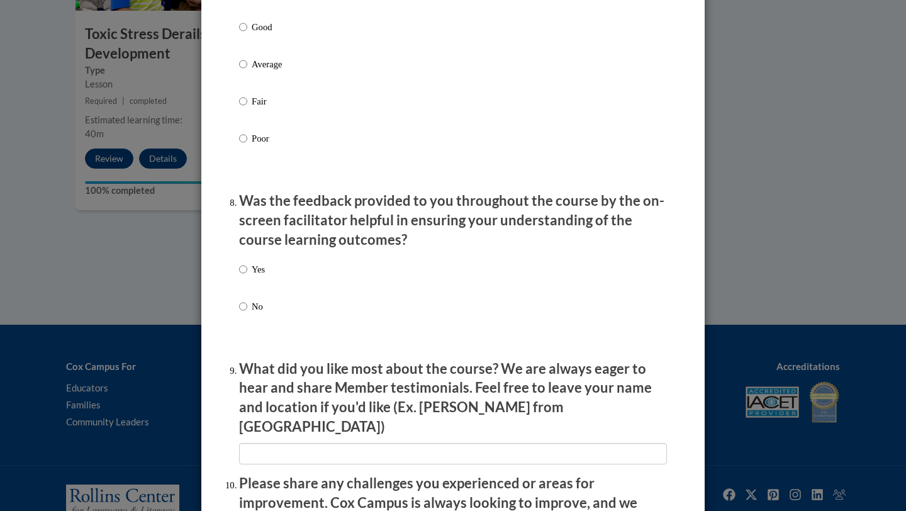
scroll to position [1785, 0]
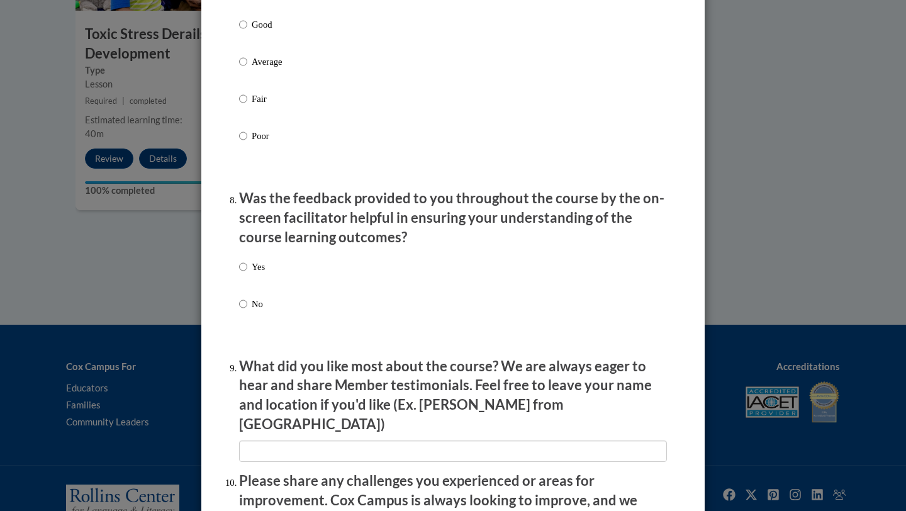
click at [264, 274] on p "Yes" at bounding box center [258, 267] width 13 height 14
click at [247, 274] on input "Yes" at bounding box center [243, 267] width 8 height 14
radio input "true"
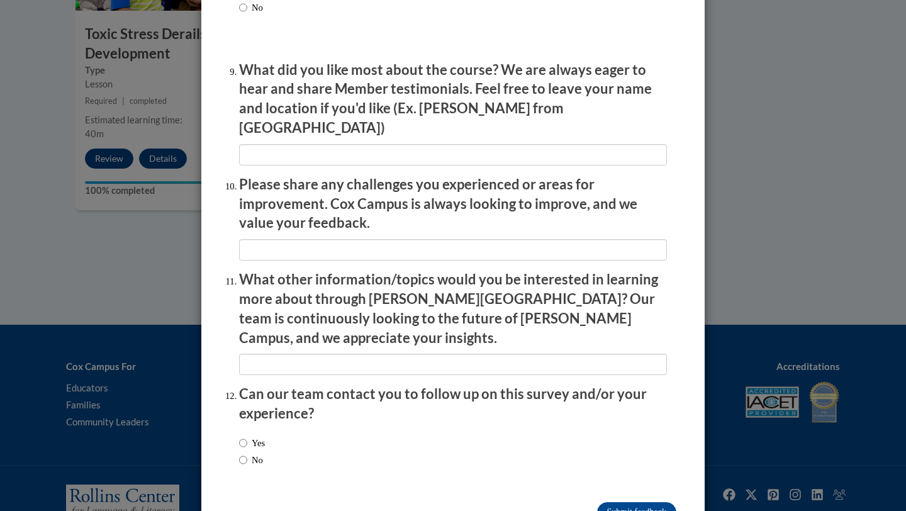
scroll to position [2107, 0]
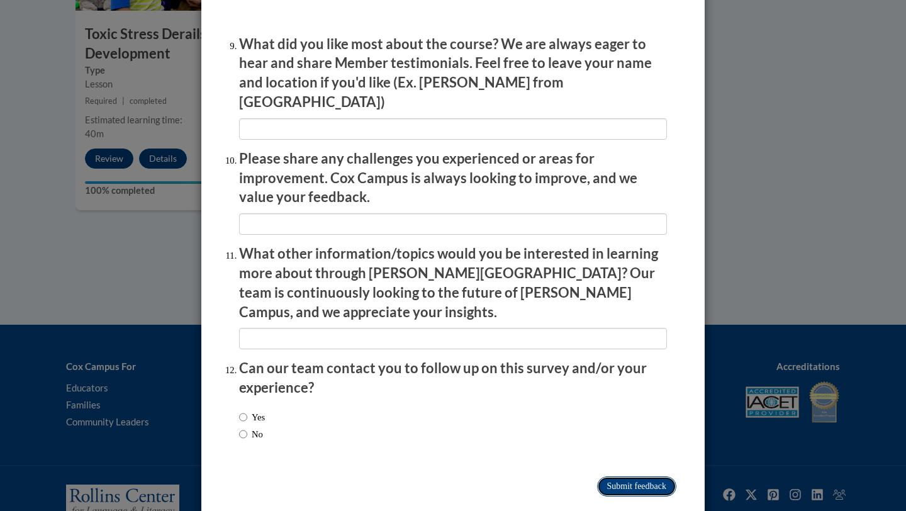
click at [628, 476] on input "Submit feedback" at bounding box center [636, 486] width 79 height 20
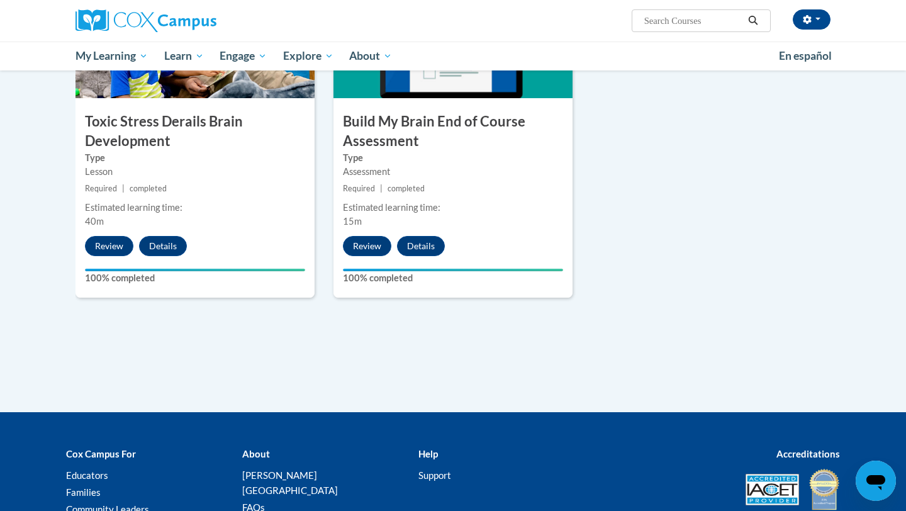
scroll to position [721, 0]
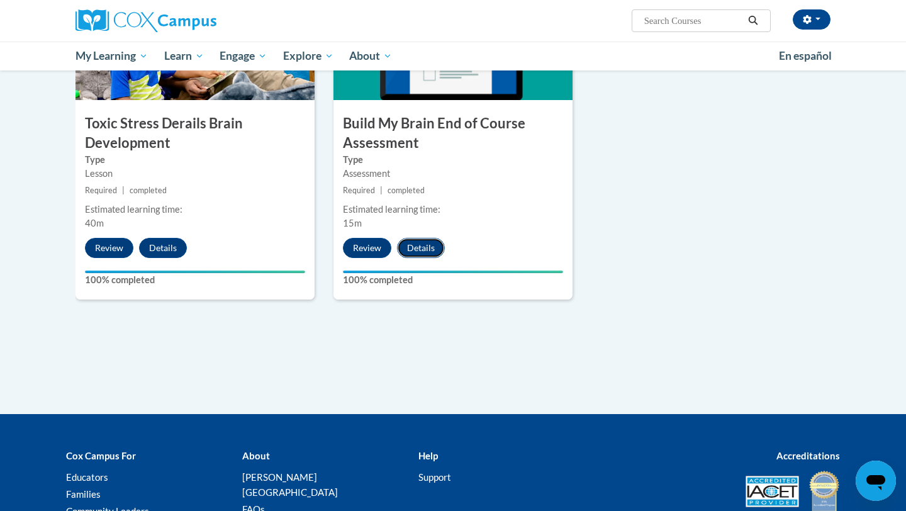
click at [415, 249] on button "Details" at bounding box center [421, 248] width 48 height 20
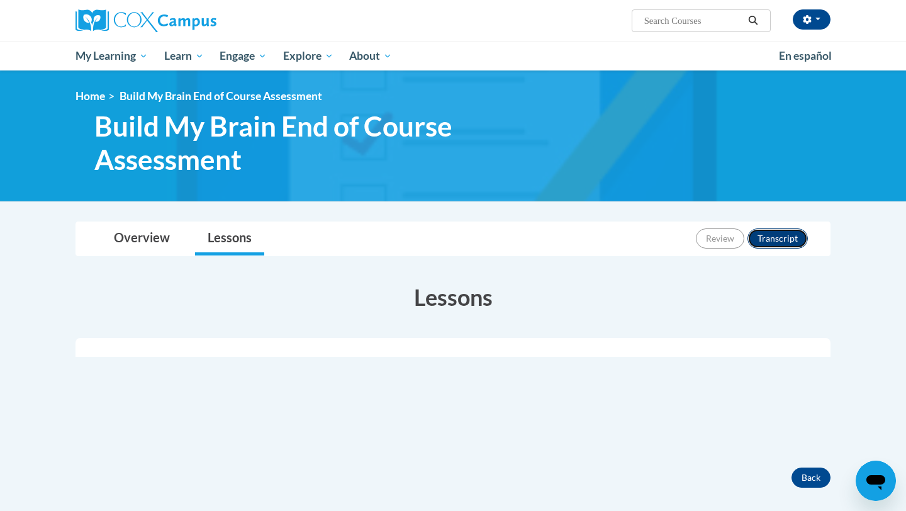
click at [774, 233] on button "Transcript" at bounding box center [778, 238] width 60 height 20
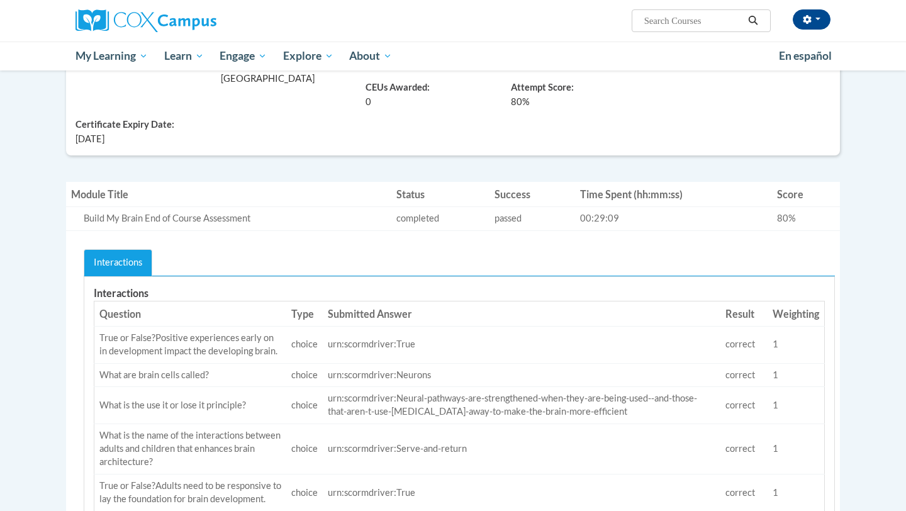
scroll to position [22, 0]
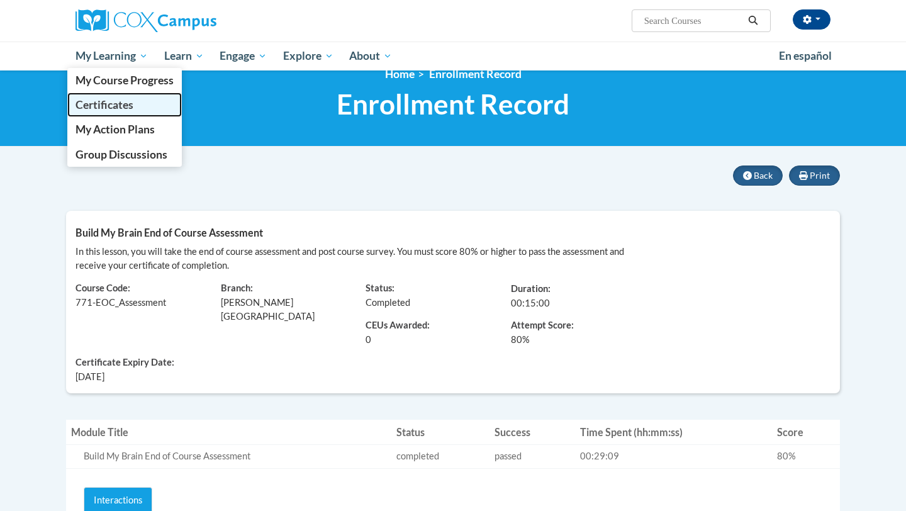
click at [121, 105] on span "Certificates" at bounding box center [105, 104] width 58 height 13
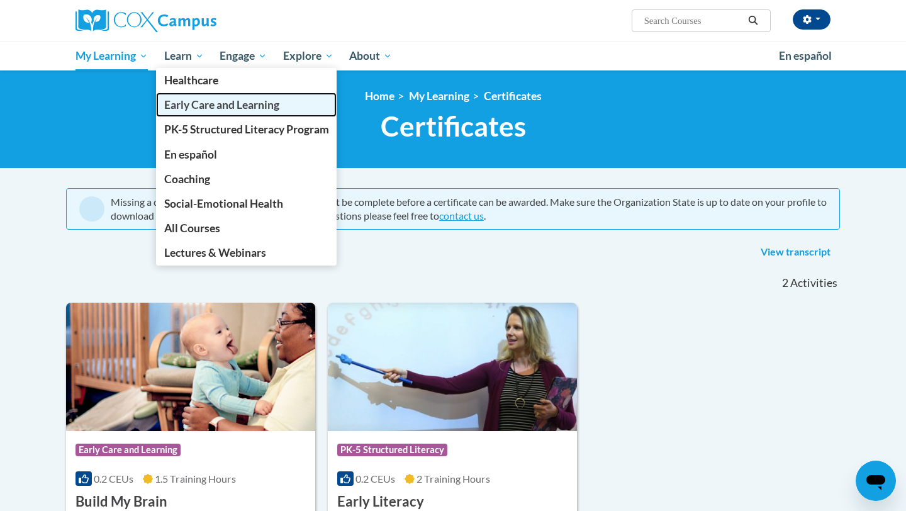
click at [203, 103] on span "Early Care and Learning" at bounding box center [221, 104] width 115 height 13
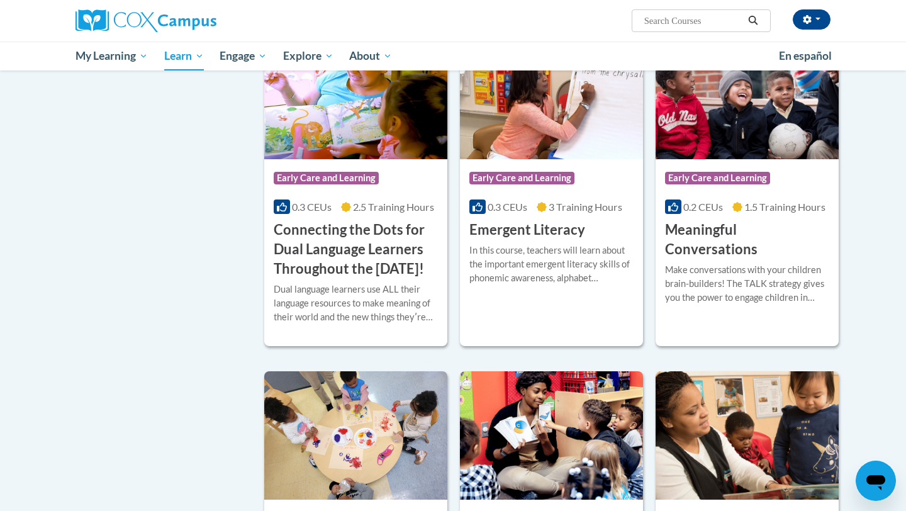
scroll to position [736, 0]
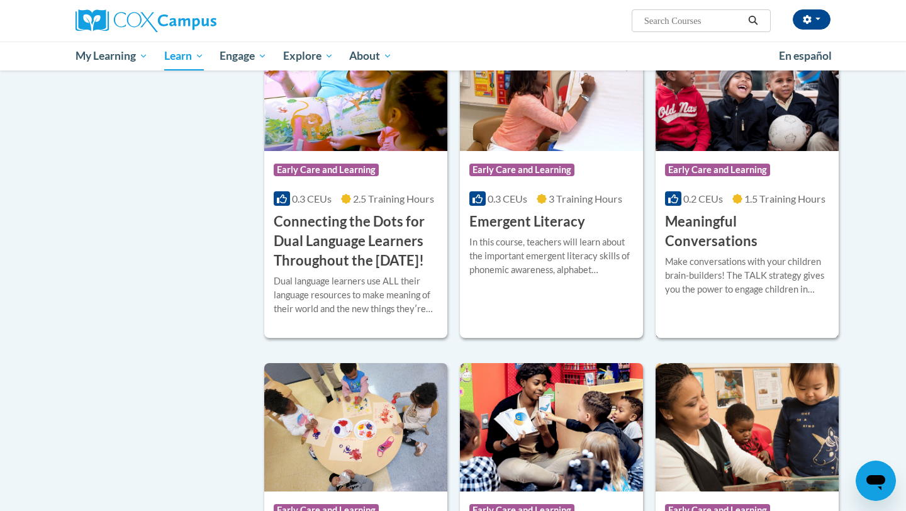
click at [702, 223] on h3 "Meaningful Conversations" at bounding box center [747, 231] width 164 height 39
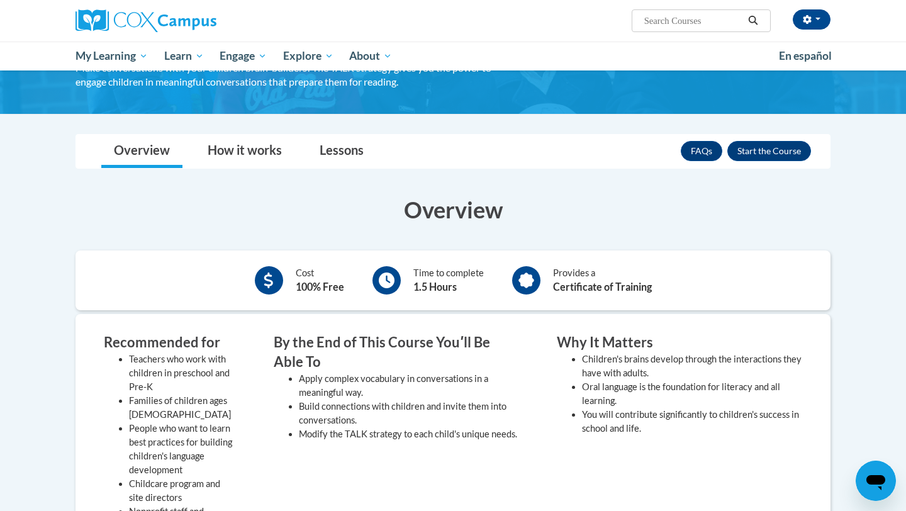
scroll to position [87, 0]
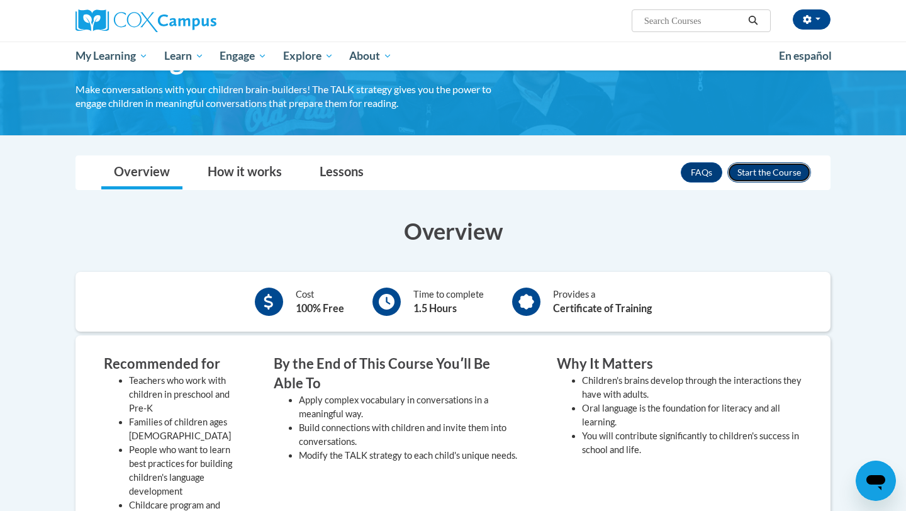
click at [783, 175] on button "Enroll" at bounding box center [769, 172] width 84 height 20
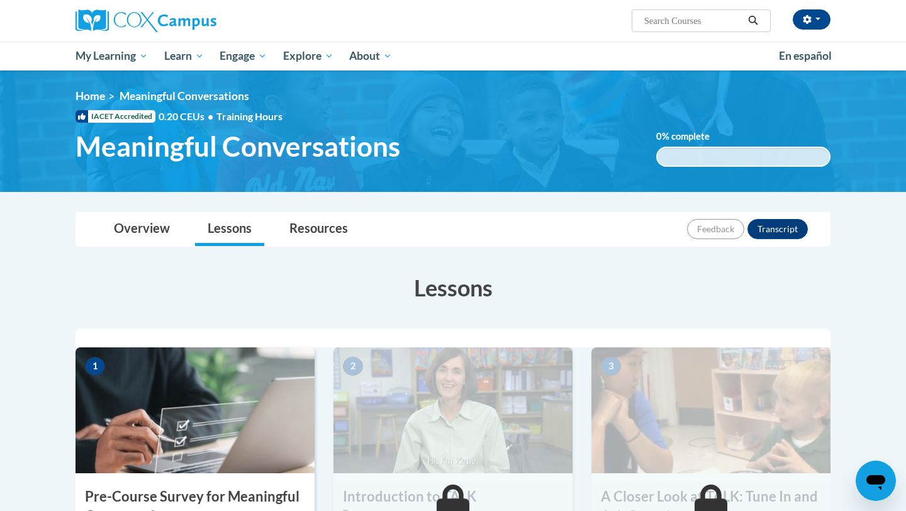
click at [274, 391] on img at bounding box center [195, 410] width 239 height 126
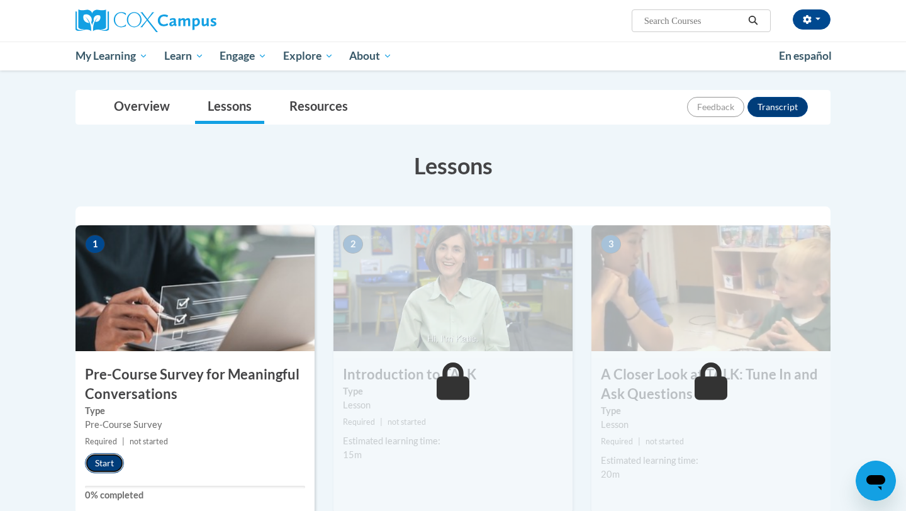
click at [108, 466] on button "Start" at bounding box center [104, 463] width 39 height 20
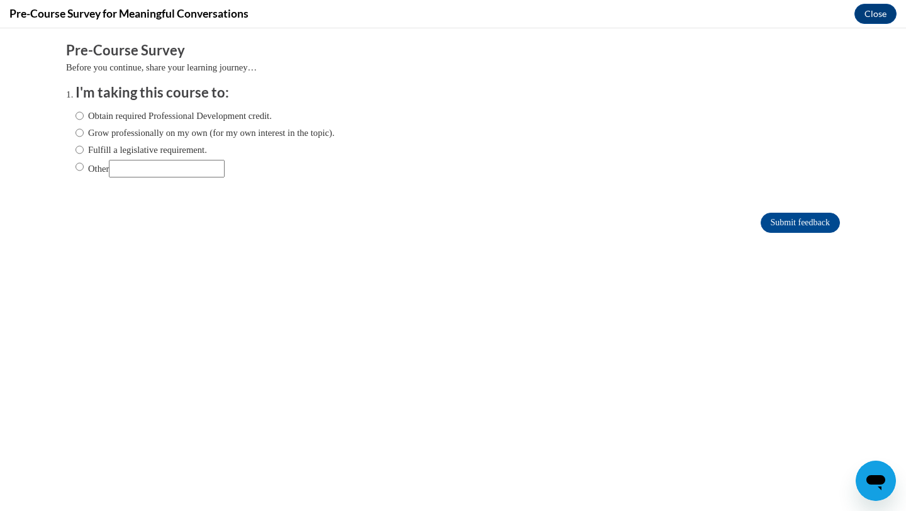
scroll to position [0, 0]
click at [235, 114] on label "Obtain required Professional Development credit." at bounding box center [174, 116] width 196 height 14
click at [84, 114] on input "Obtain required Professional Development credit." at bounding box center [80, 116] width 8 height 14
radio input "true"
click at [293, 126] on label "Grow professionally on my own (for my own interest in the topic)." at bounding box center [205, 133] width 259 height 14
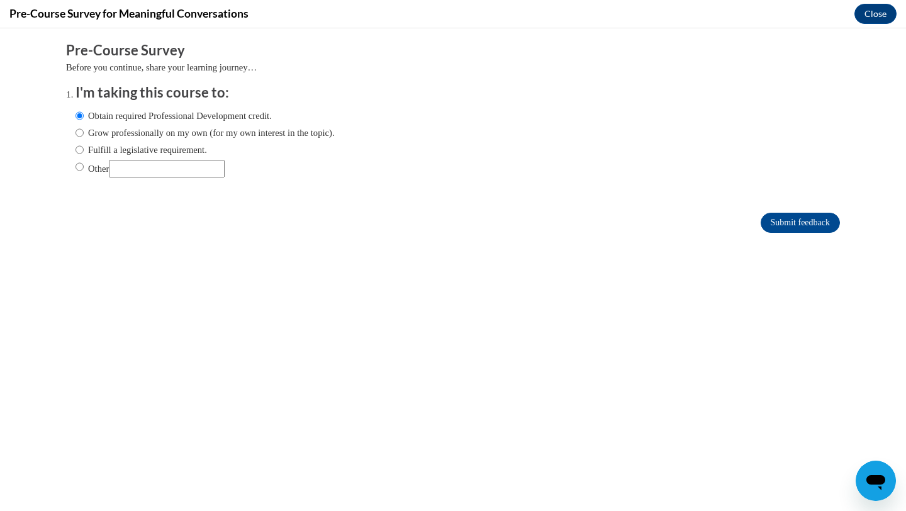
click at [84, 126] on input "Grow professionally on my own (for my own interest in the topic)." at bounding box center [80, 133] width 8 height 14
radio input "true"
click at [264, 109] on label "Obtain required Professional Development credit." at bounding box center [174, 116] width 196 height 14
click at [84, 109] on input "Obtain required Professional Development credit." at bounding box center [80, 116] width 8 height 14
radio input "true"
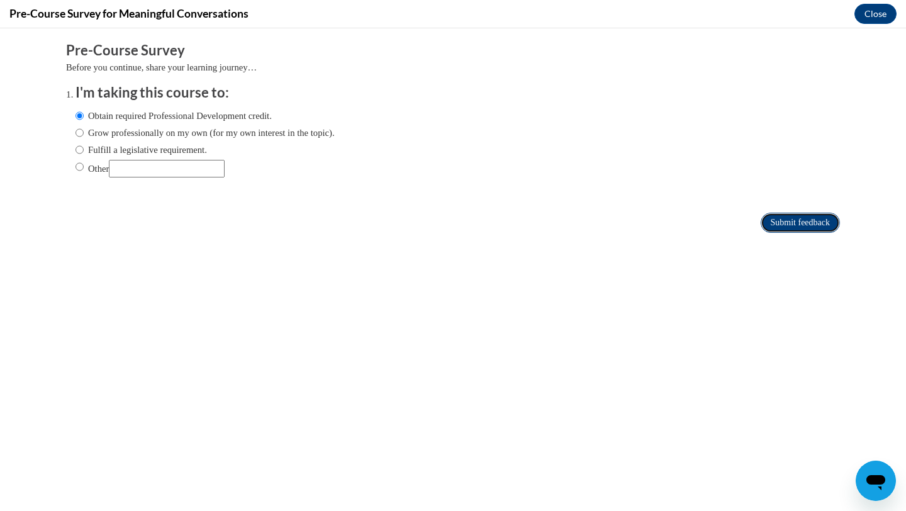
click at [809, 218] on input "Submit feedback" at bounding box center [800, 223] width 79 height 20
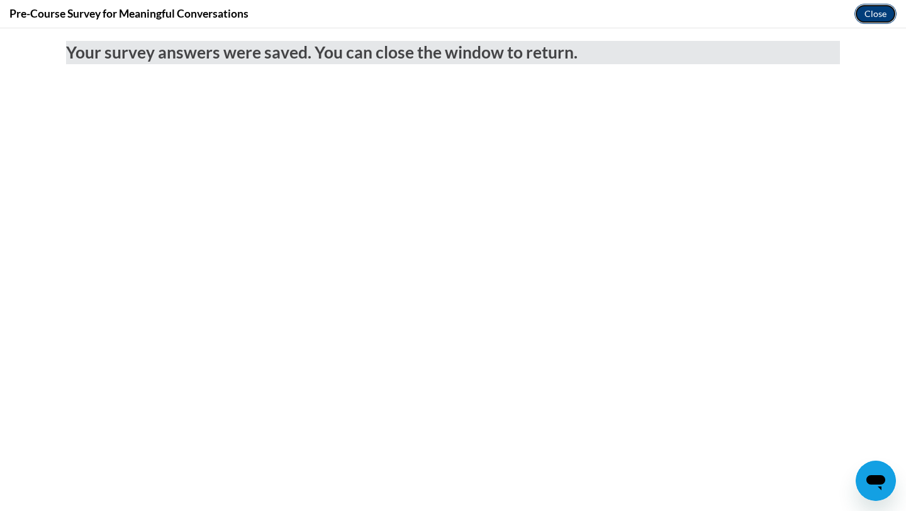
click at [882, 15] on button "Close" at bounding box center [876, 14] width 42 height 20
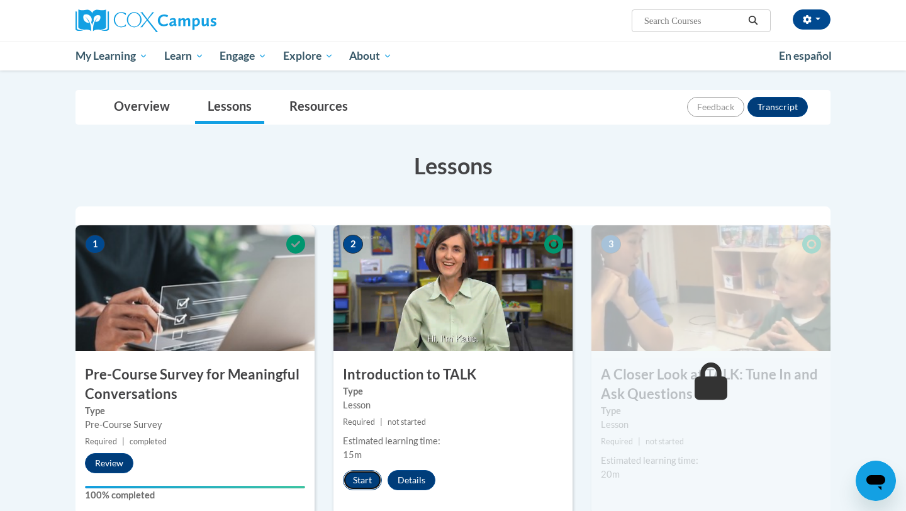
click at [371, 478] on button "Start" at bounding box center [362, 480] width 39 height 20
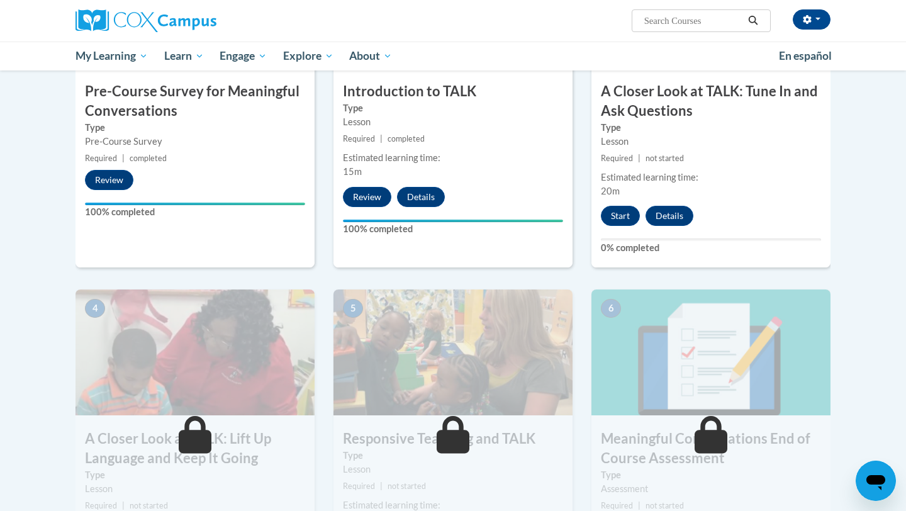
scroll to position [416, 0]
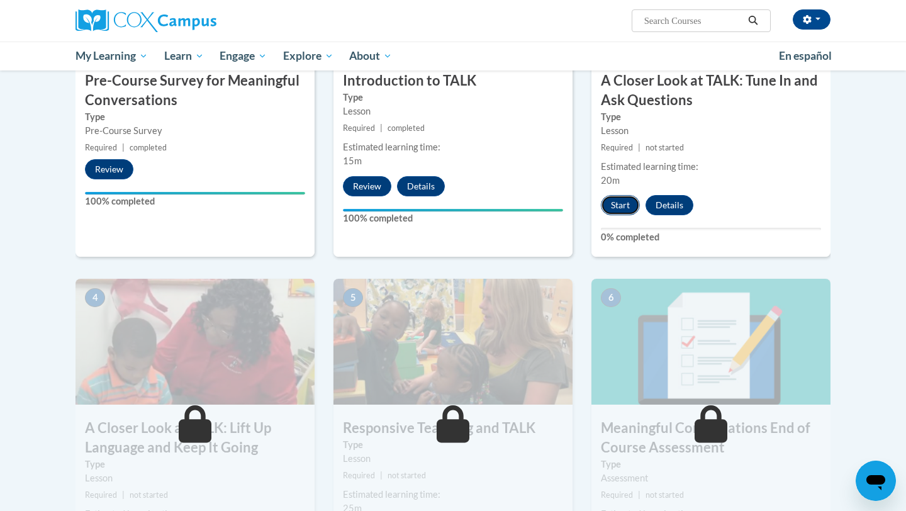
click at [615, 208] on button "Start" at bounding box center [620, 205] width 39 height 20
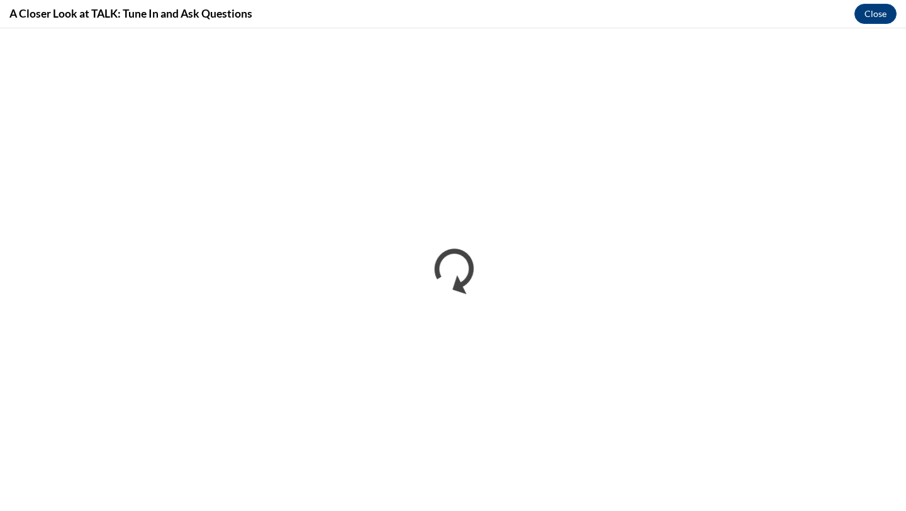
scroll to position [0, 0]
